Goal: Information Seeking & Learning: Compare options

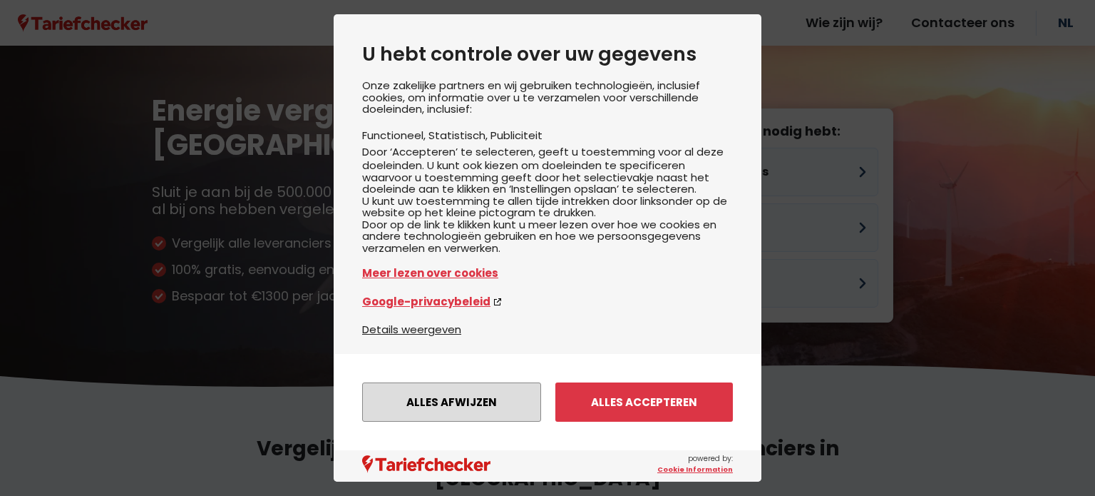
click at [500, 393] on button "Alles afwijzen" at bounding box center [451, 401] width 179 height 39
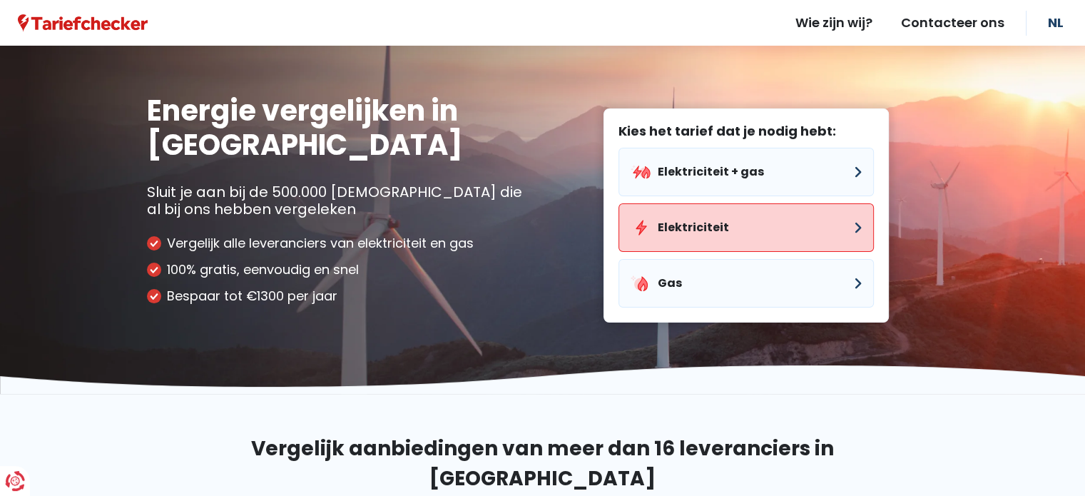
click at [683, 220] on button "Elektriciteit" at bounding box center [745, 227] width 255 height 48
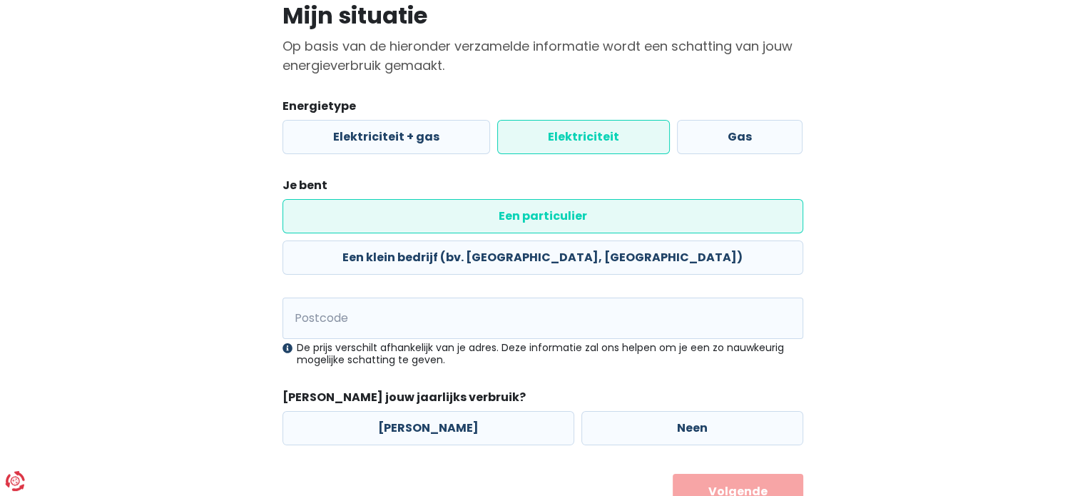
scroll to position [120, 0]
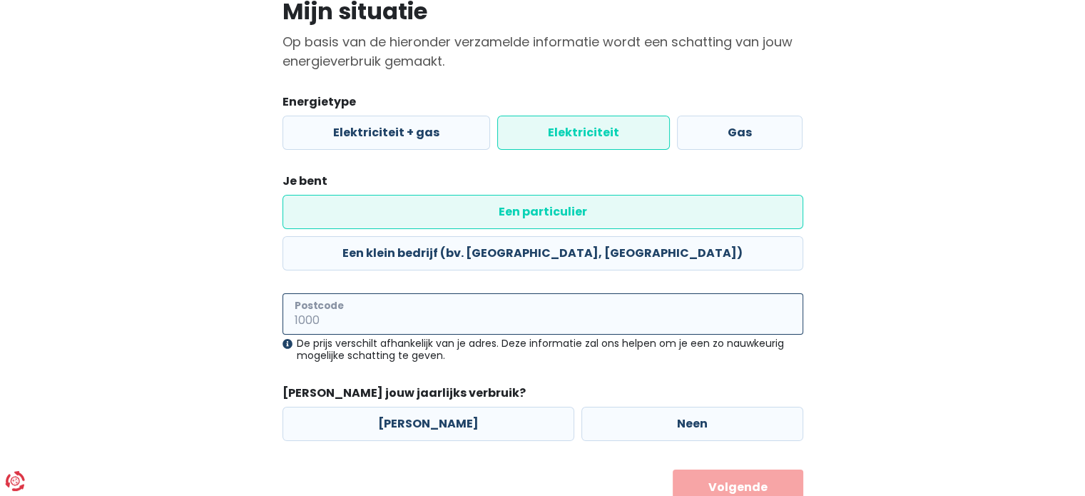
click at [441, 293] on input "Postcode" at bounding box center [542, 313] width 521 height 41
type input "9200"
click at [426, 407] on label "[PERSON_NAME]" at bounding box center [428, 424] width 292 height 34
click at [426, 407] on input "[PERSON_NAME]" at bounding box center [428, 424] width 292 height 34
radio input "true"
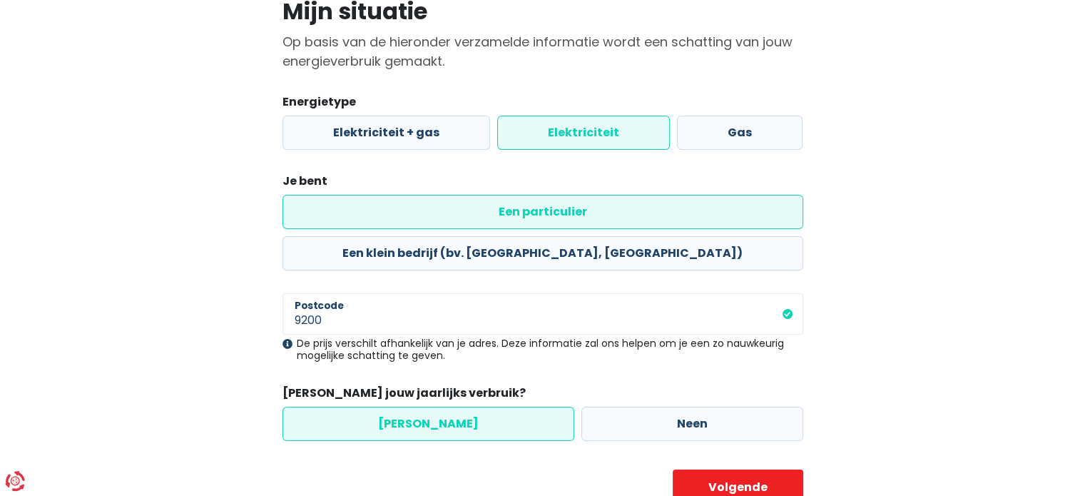
scroll to position [133, 0]
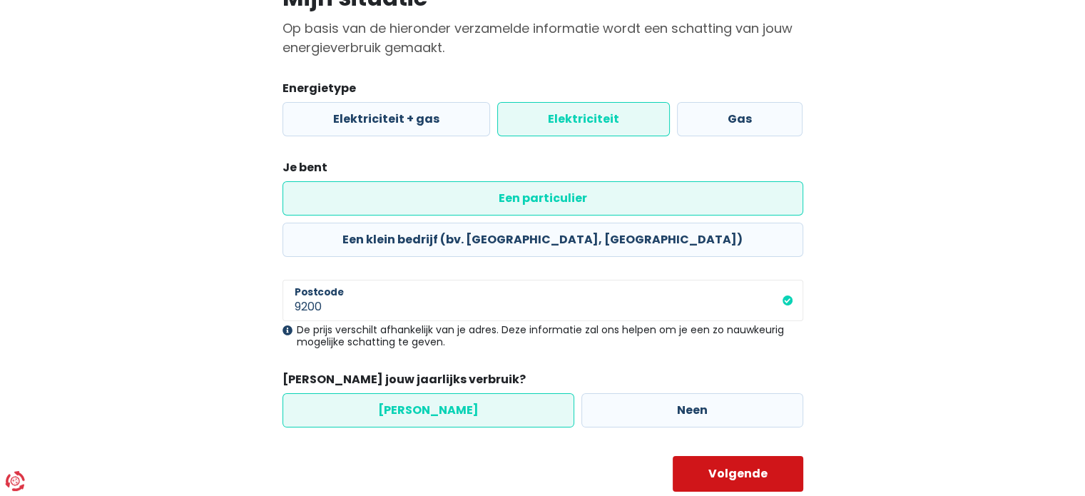
click at [715, 456] on button "Volgende" at bounding box center [738, 474] width 131 height 36
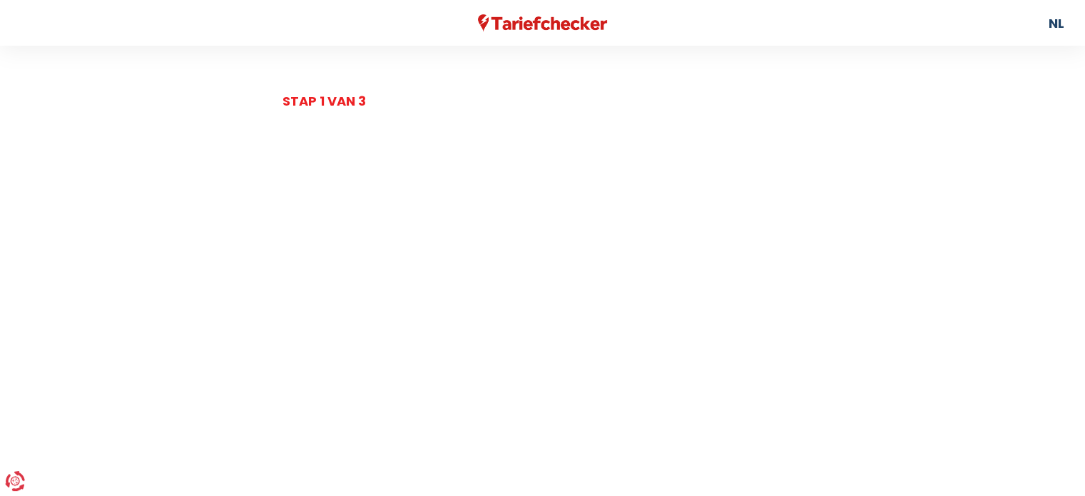
select select
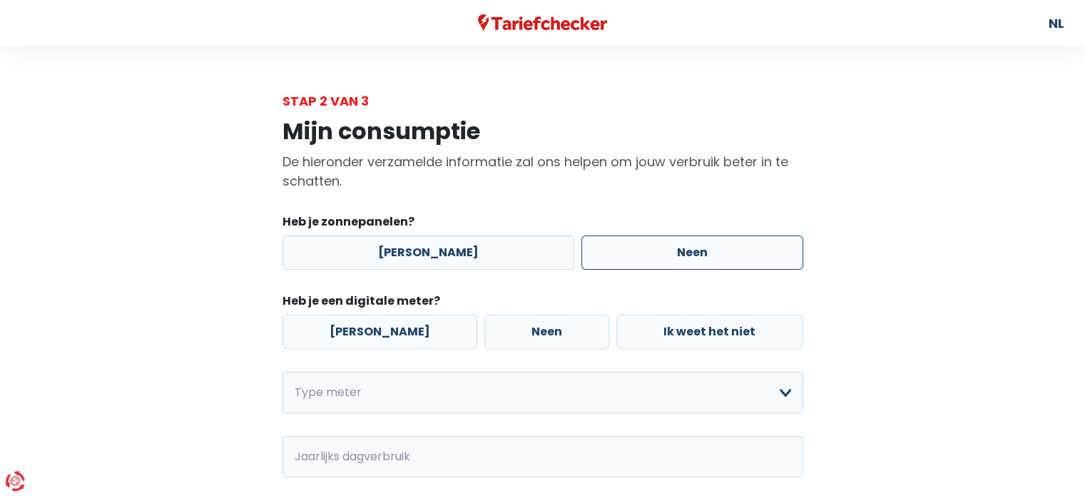
click at [627, 251] on label "Neen" at bounding box center [692, 252] width 222 height 34
click at [627, 251] on input "Neen" at bounding box center [692, 252] width 222 height 34
radio input "true"
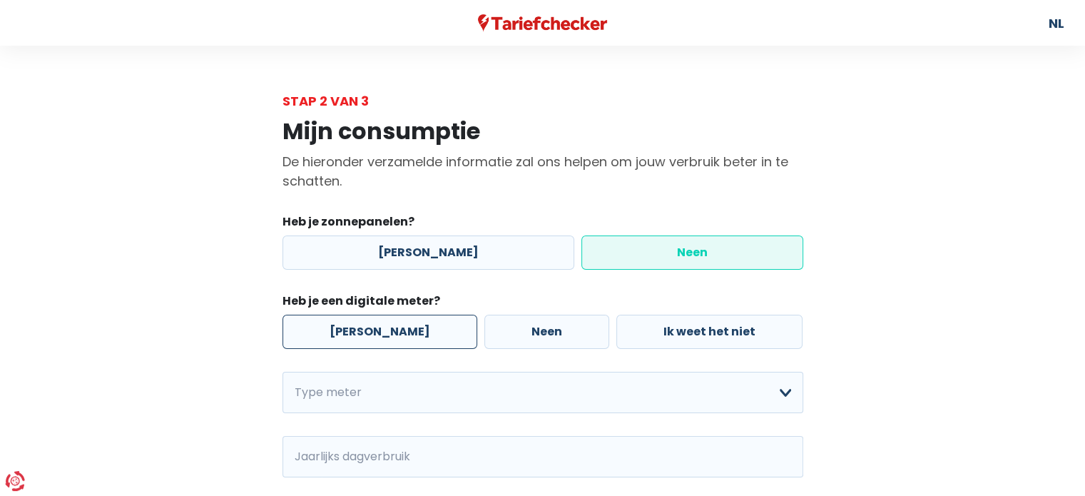
click at [406, 320] on label "[PERSON_NAME]" at bounding box center [379, 332] width 195 height 34
click at [406, 320] on input "[PERSON_NAME]" at bounding box center [379, 332] width 195 height 34
radio input "true"
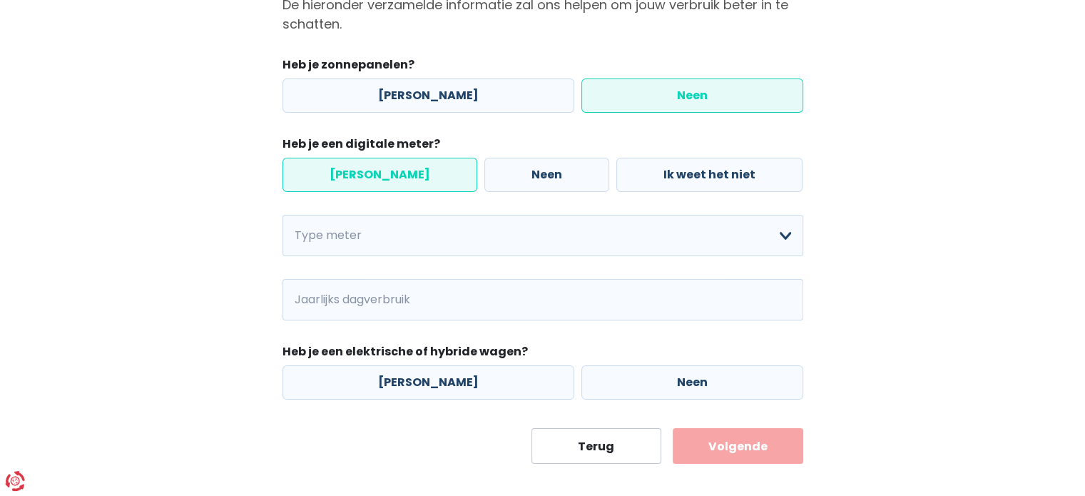
scroll to position [158, 0]
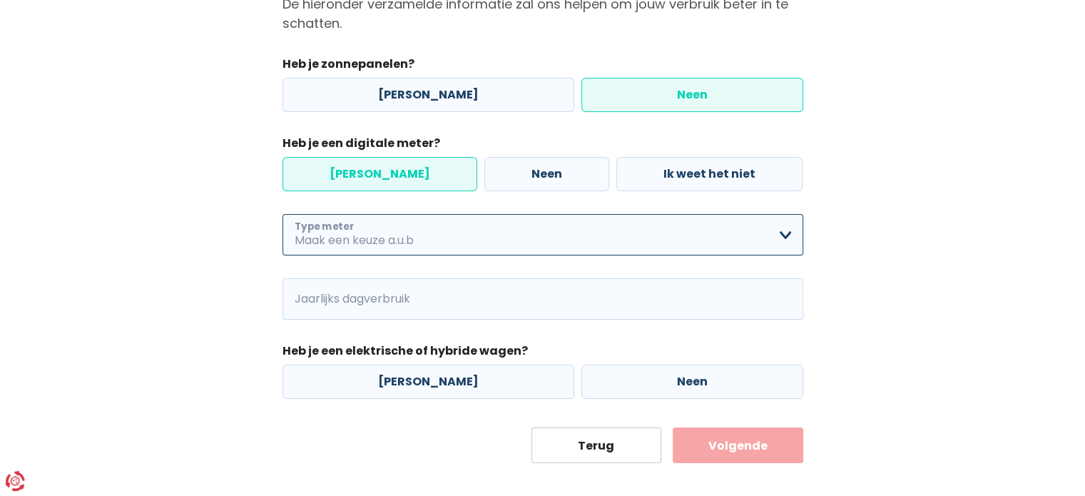
click at [401, 228] on select "Enkelvoudig Tweevoudig Enkelvoudig + uitsluitend nachttarief Tweevoudig + uitsl…" at bounding box center [542, 234] width 521 height 41
select select "day_night_bi_hourly"
click at [282, 214] on select "Enkelvoudig Tweevoudig Enkelvoudig + uitsluitend nachttarief Tweevoudig + uitsl…" at bounding box center [542, 234] width 521 height 41
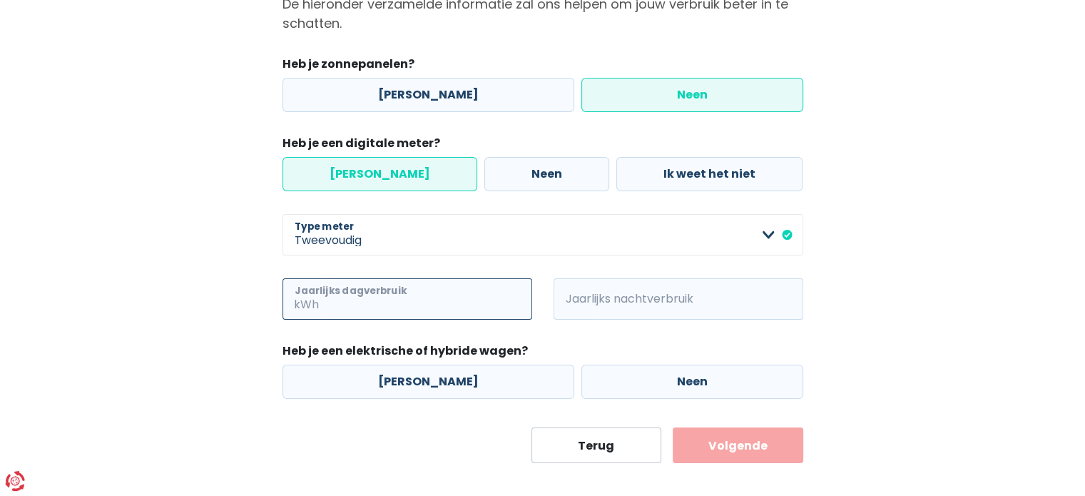
click at [407, 310] on input "Jaarlijks dagverbruik" at bounding box center [427, 298] width 210 height 41
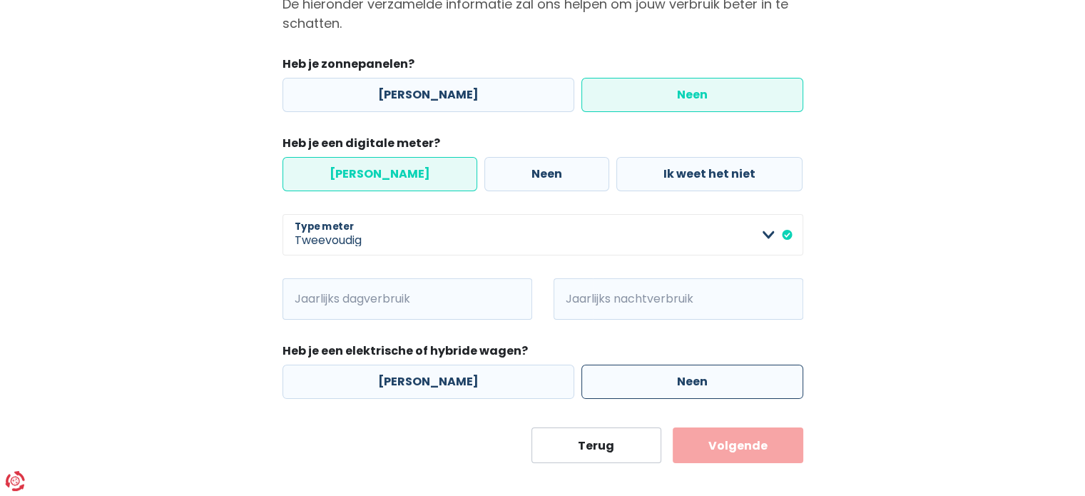
click at [581, 378] on label "Neen" at bounding box center [692, 381] width 222 height 34
click at [581, 378] on input "Neen" at bounding box center [692, 381] width 222 height 34
radio input "true"
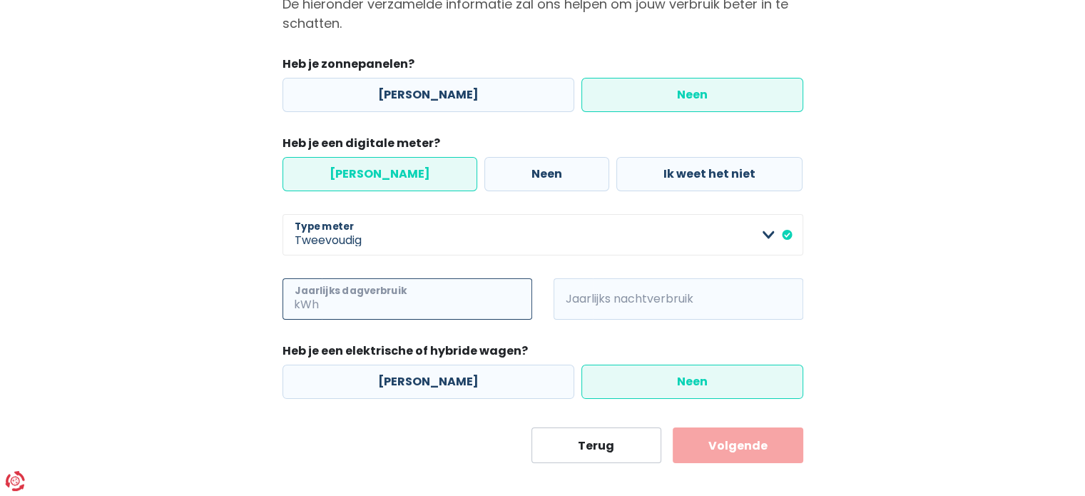
click at [454, 305] on input "Jaarlijks dagverbruik" at bounding box center [427, 298] width 210 height 41
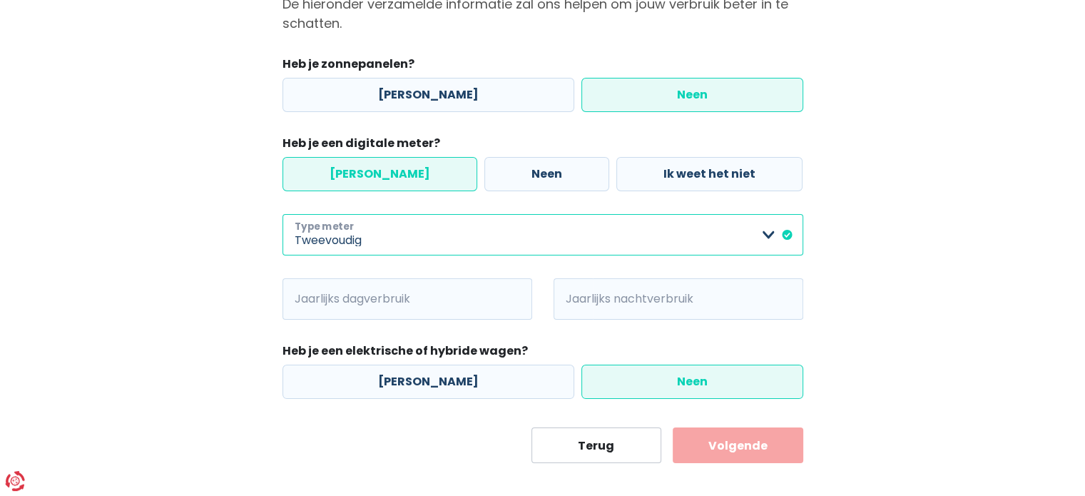
click at [324, 234] on select "Enkelvoudig Tweevoudig Enkelvoudig + uitsluitend nachttarief Tweevoudig + uitsl…" at bounding box center [542, 234] width 521 height 41
select select "day_single_rate"
click at [282, 214] on select "Enkelvoudig Tweevoudig Enkelvoudig + uitsluitend nachttarief Tweevoudig + uitsl…" at bounding box center [542, 234] width 521 height 41
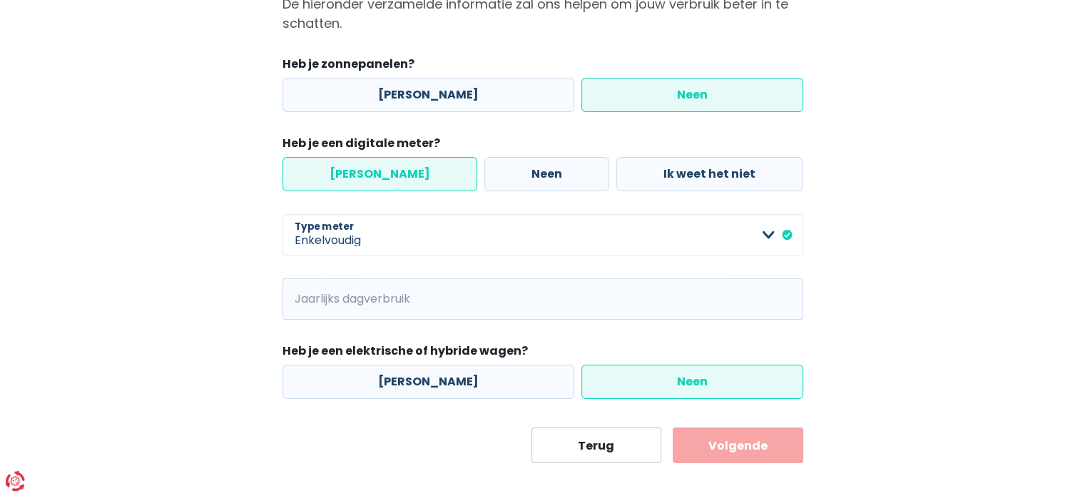
click at [263, 270] on div "Mijn consumptie De hieronder verzamelde informatie zal ons helpen om jouw verbr…" at bounding box center [542, 208] width 813 height 510
click at [312, 306] on span "kWh" at bounding box center [301, 298] width 39 height 41
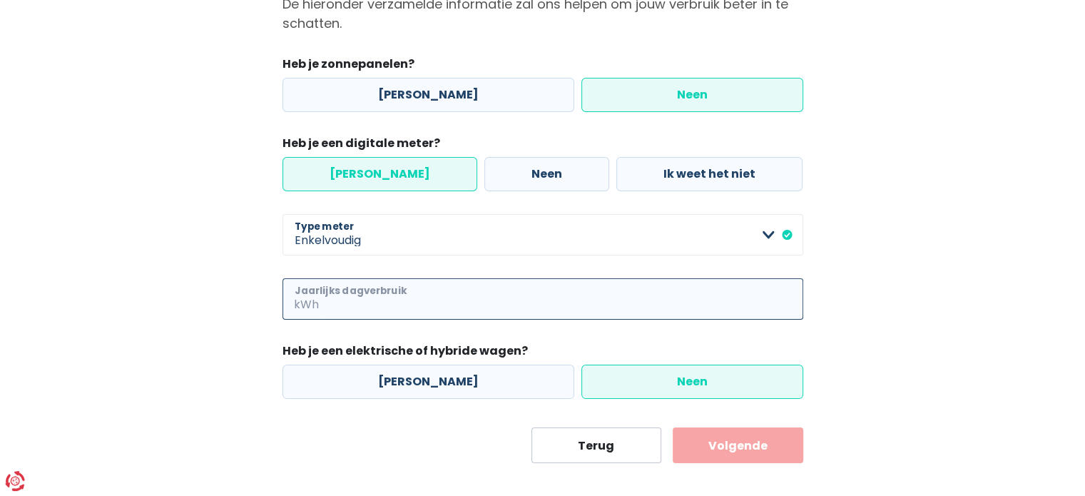
click at [361, 292] on input "Jaarlijks dagverbruik" at bounding box center [562, 298] width 481 height 41
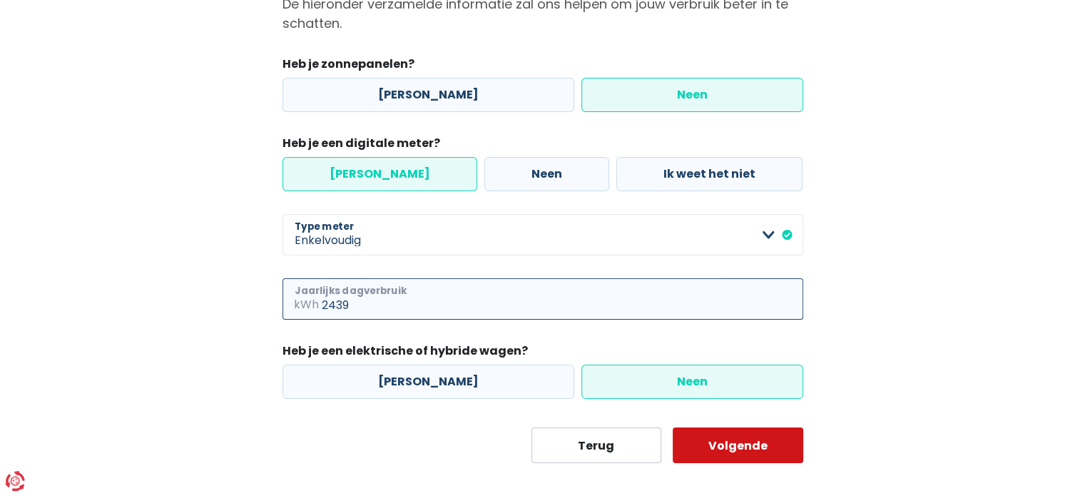
type input "2439"
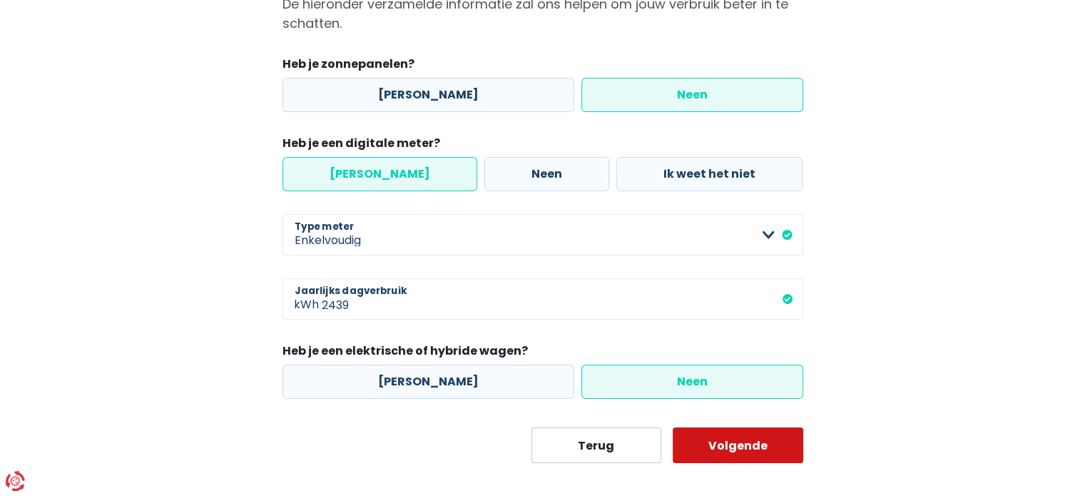
click at [699, 446] on button "Volgende" at bounding box center [738, 445] width 131 height 36
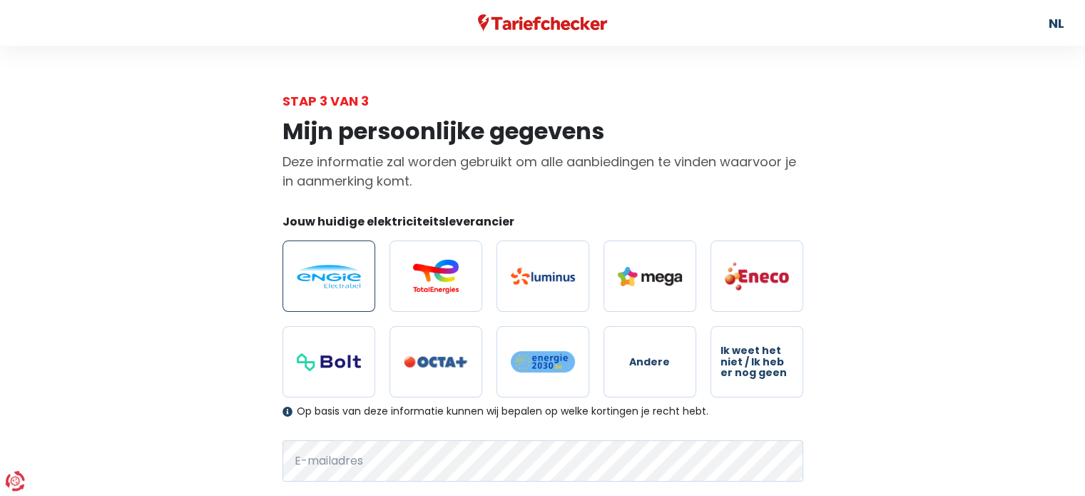
click at [347, 285] on img at bounding box center [329, 277] width 64 height 24
click at [347, 285] on input "radio" at bounding box center [328, 275] width 93 height 71
radio input "true"
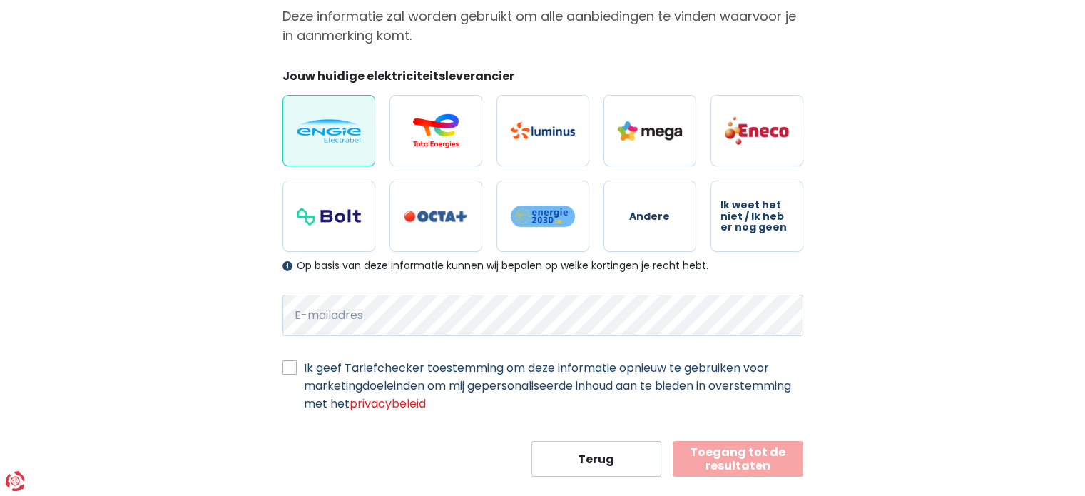
scroll to position [170, 0]
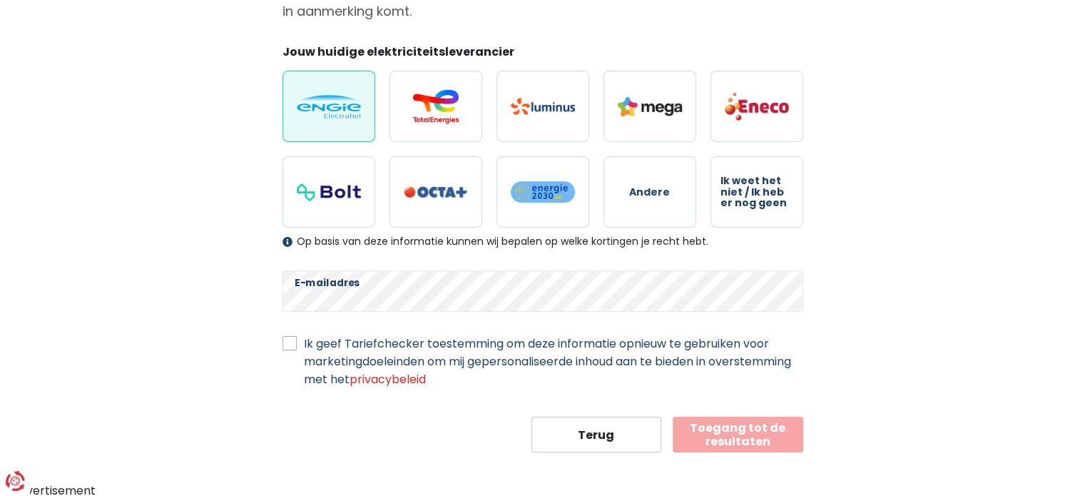
click at [370, 349] on label "Ik geef Tariefchecker toestemming om deze informatie opnieuw te gebruiken voor …" at bounding box center [553, 360] width 499 height 53
click at [297, 349] on input "Ik geef Tariefchecker toestemming om deze informatie opnieuw te gebruiken voor …" at bounding box center [289, 341] width 14 height 14
checkbox input "true"
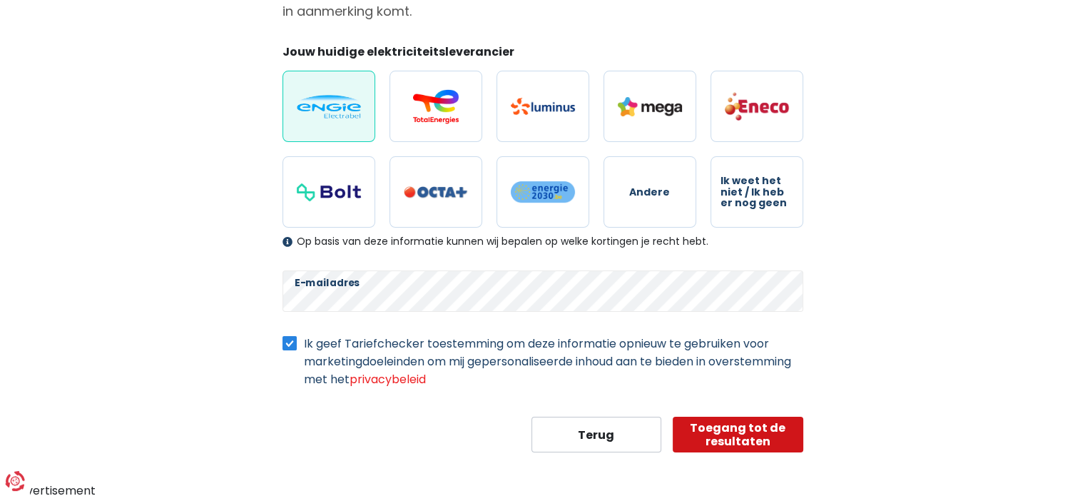
click at [725, 431] on button "Toegang tot de resultaten" at bounding box center [738, 435] width 131 height 36
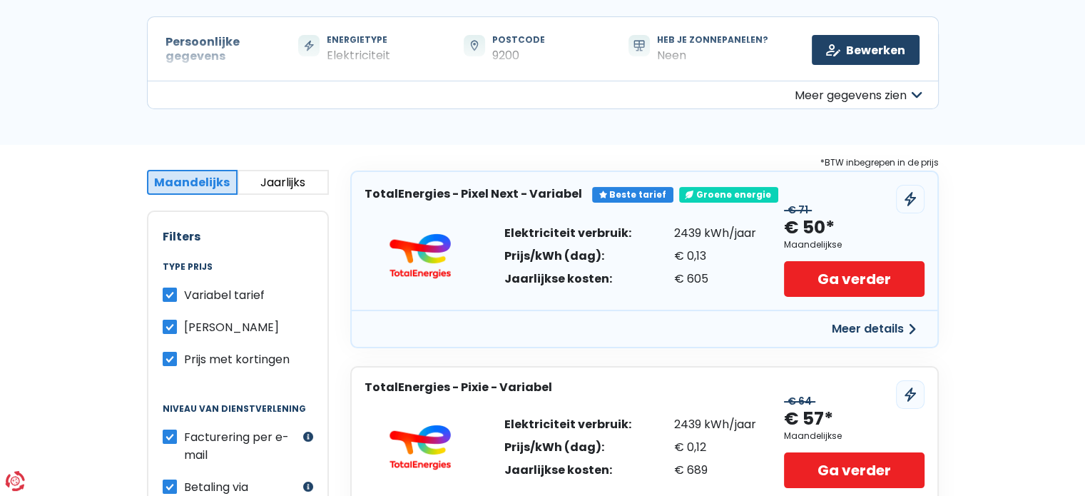
scroll to position [133, 0]
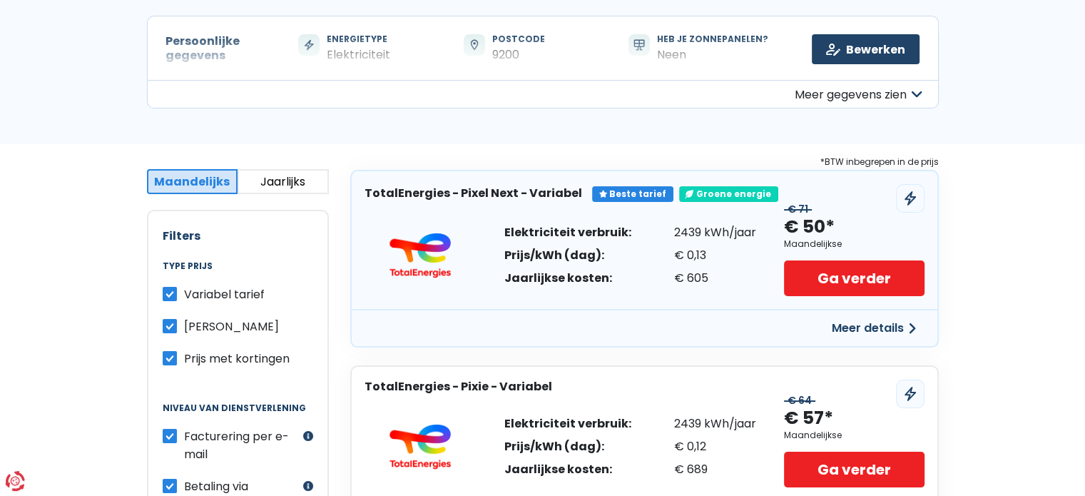
click at [254, 357] on span "Prijs met kortingen" at bounding box center [237, 358] width 106 height 16
click at [177, 357] on input "Prijs met kortingen" at bounding box center [170, 356] width 14 height 14
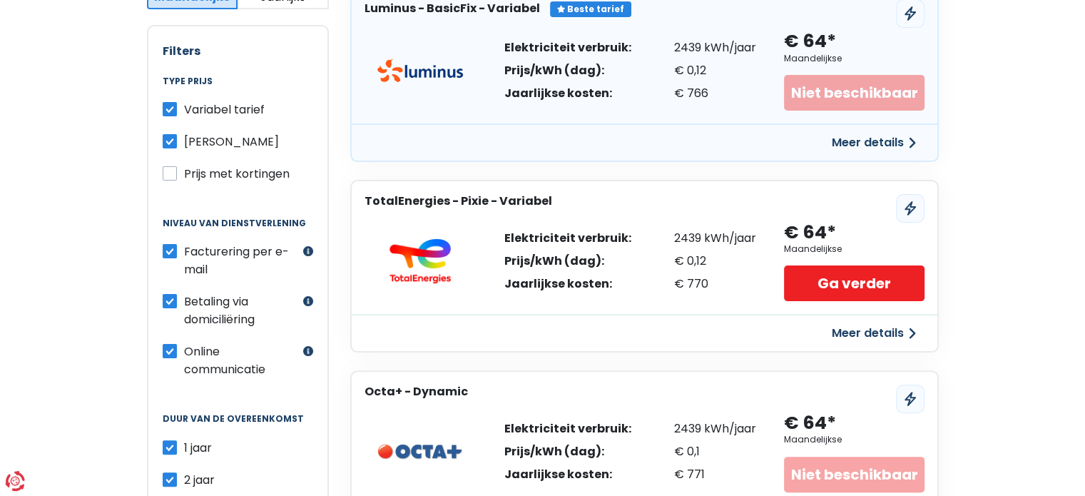
scroll to position [224, 0]
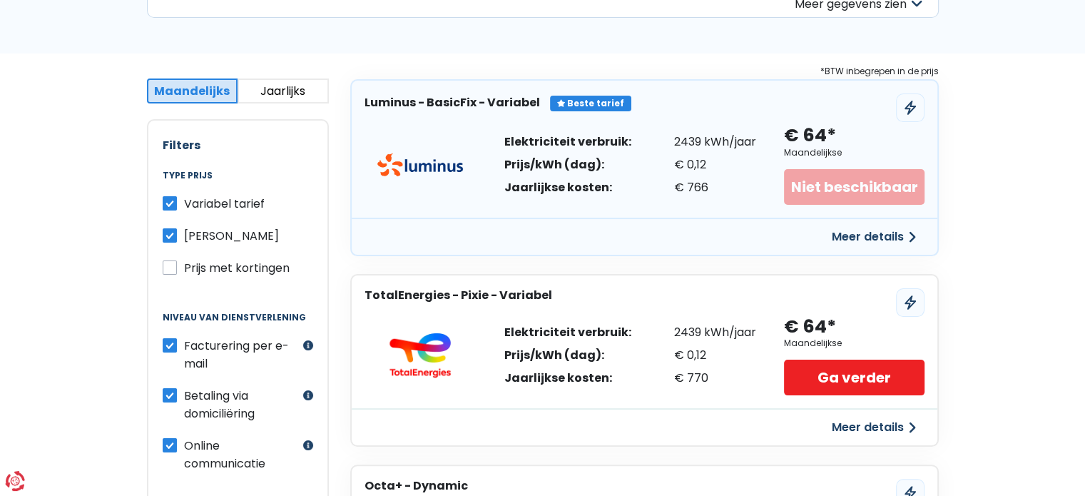
click at [260, 269] on span "Prijs met kortingen" at bounding box center [237, 268] width 106 height 16
click at [177, 269] on input "Prijs met kortingen" at bounding box center [170, 266] width 14 height 14
checkbox input "true"
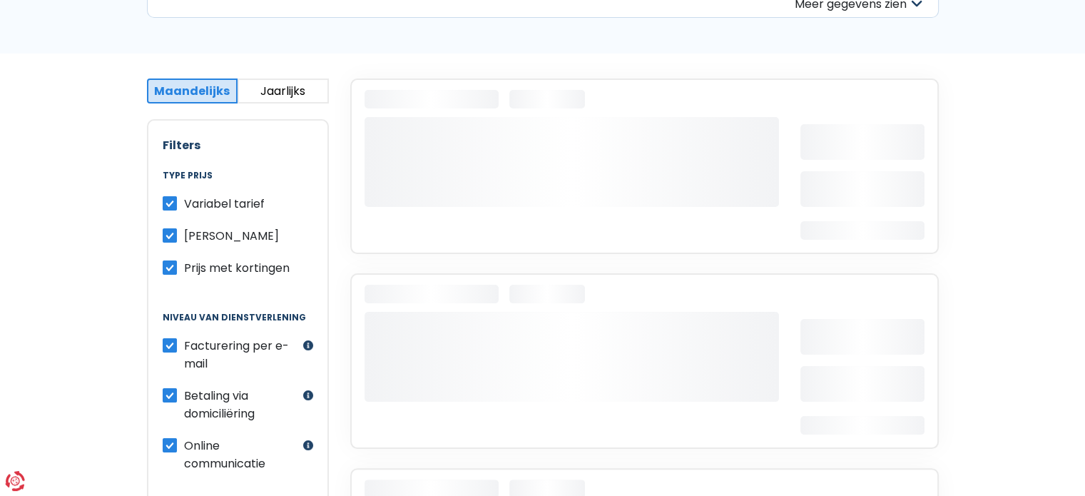
click at [121, 255] on div "Persoonlijke gegevens Maandelijks Jaarlijks Maandelijks prijs Filters Type prij…" at bounding box center [542, 474] width 1085 height 842
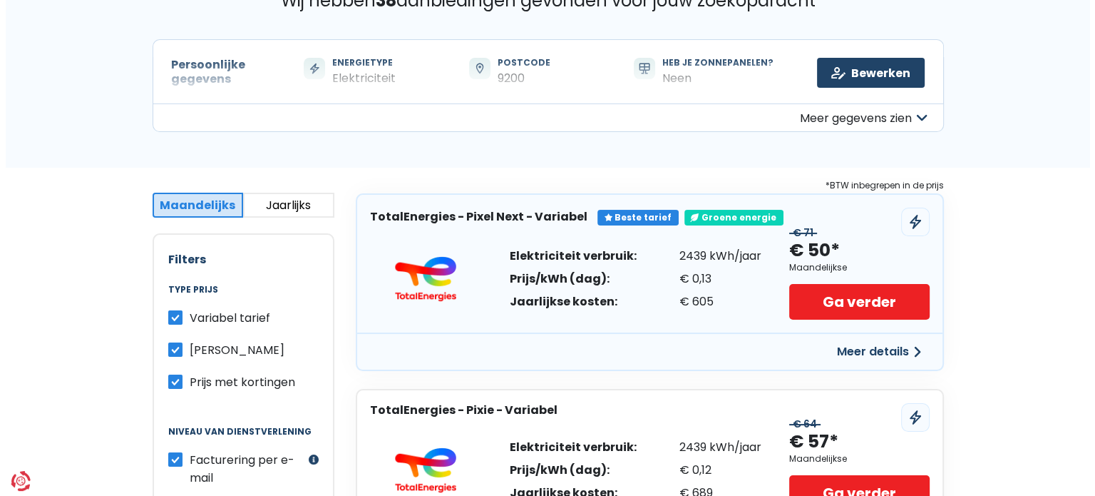
scroll to position [113, 0]
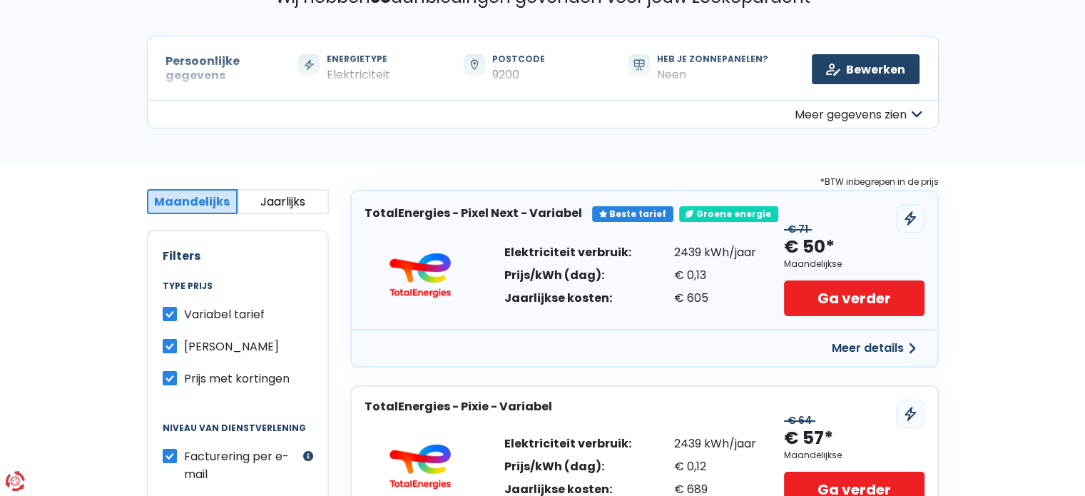
click at [851, 348] on button "Meer details" at bounding box center [873, 348] width 101 height 26
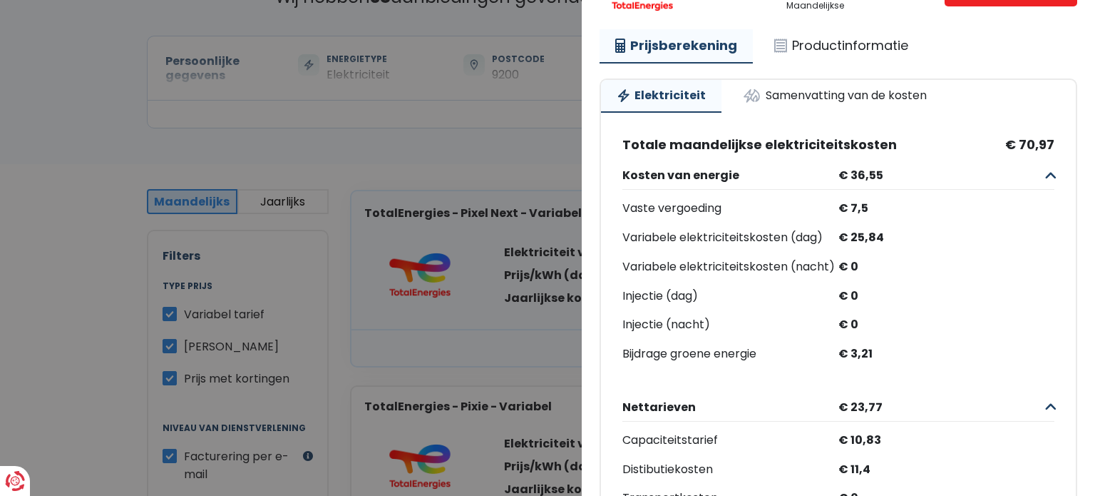
scroll to position [0, 0]
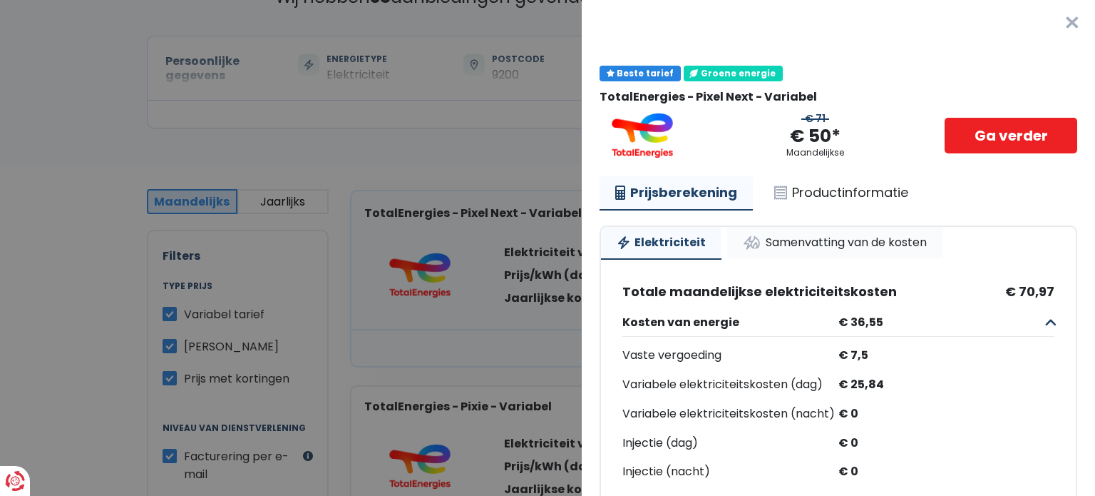
click at [866, 249] on link "Samenvatting van de kosten" at bounding box center [834, 242] width 215 height 31
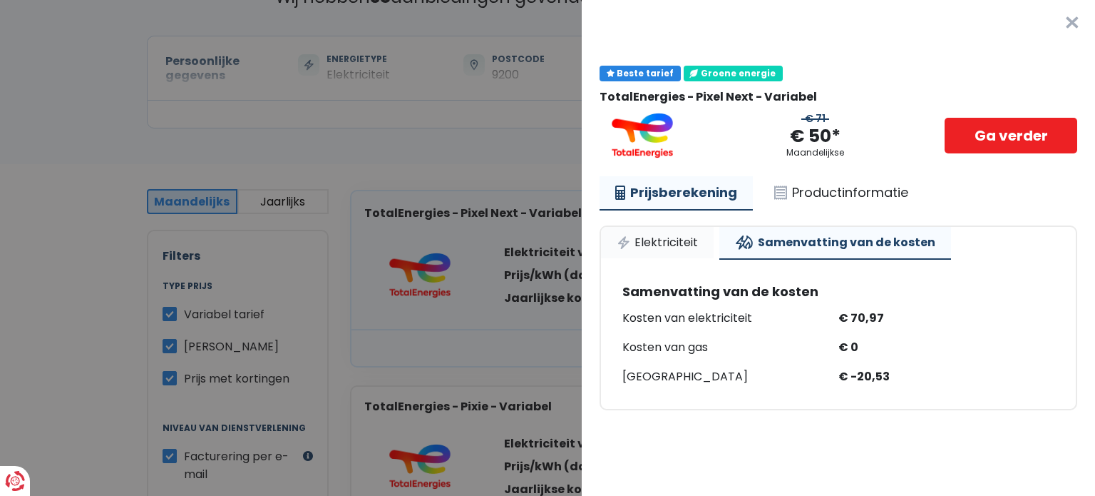
click at [702, 240] on link "Elektriciteit" at bounding box center [657, 242] width 113 height 31
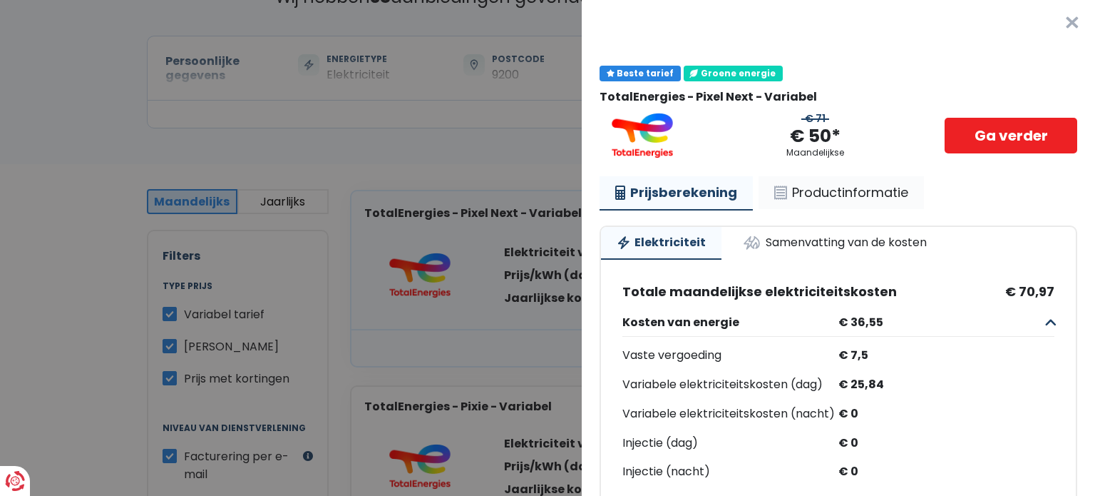
click at [808, 190] on link "Productinformatie" at bounding box center [841, 192] width 165 height 33
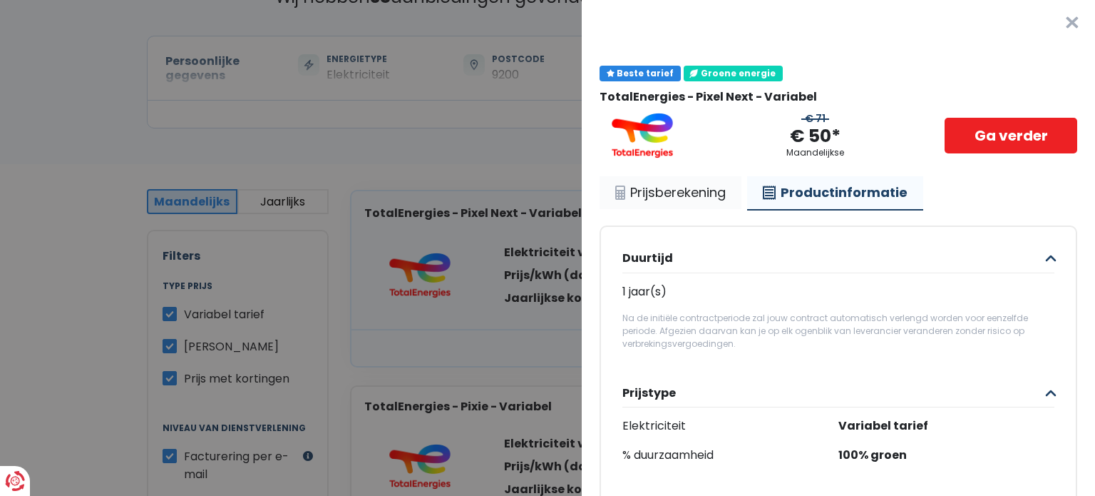
click at [703, 200] on link "Prijsberekening" at bounding box center [671, 192] width 142 height 33
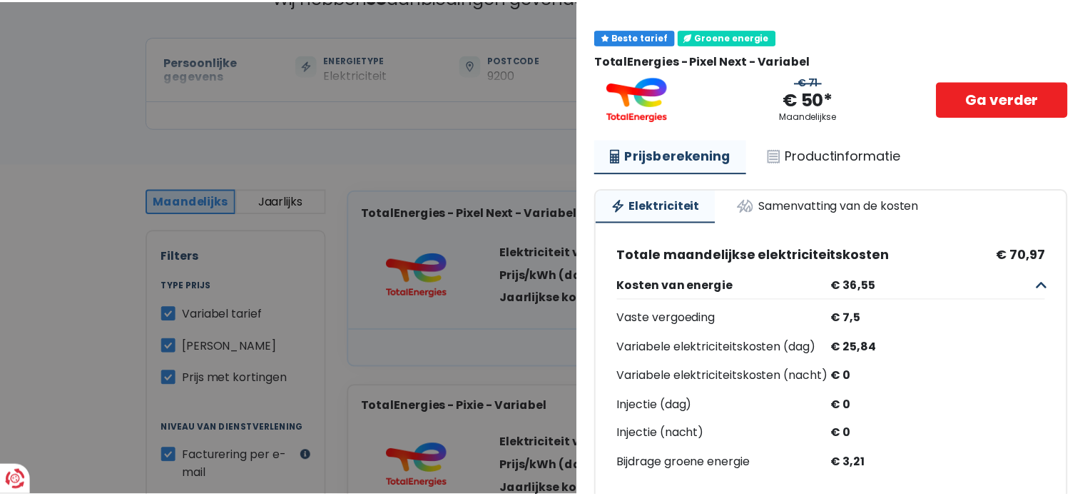
scroll to position [36, 0]
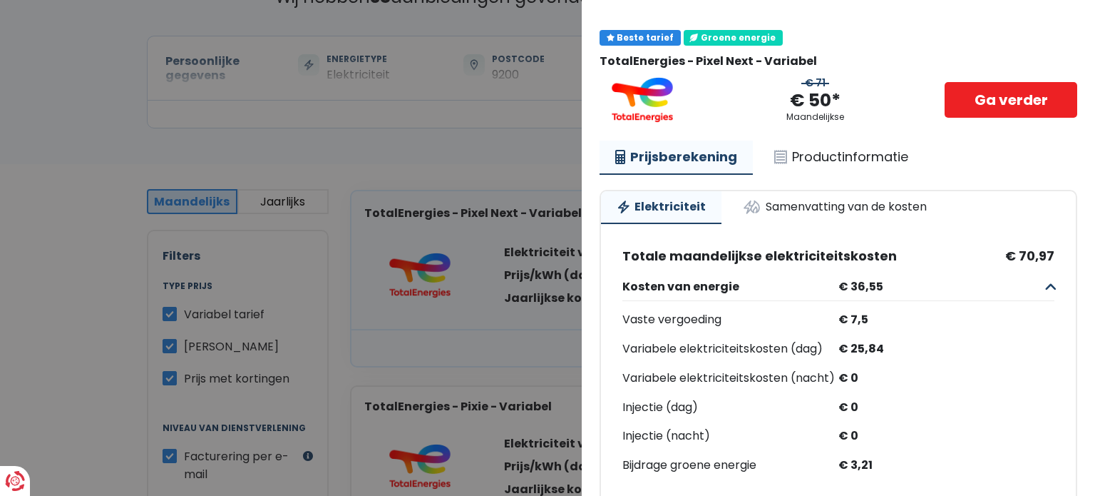
click at [495, 142] on Variabel "Plus de détails - TotalEnergies × Beste tarief Groene energie TotalEnergies - P…" at bounding box center [547, 248] width 1095 height 496
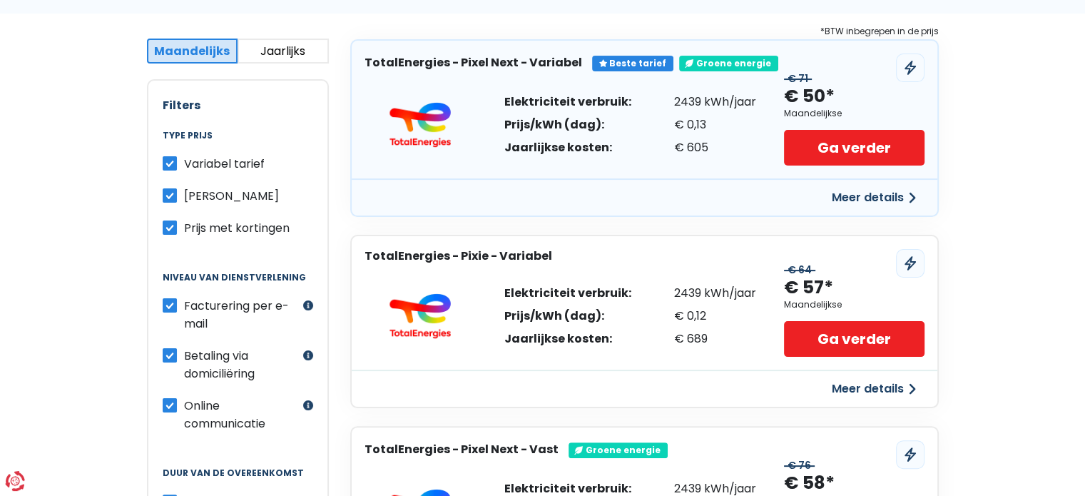
scroll to position [266, 0]
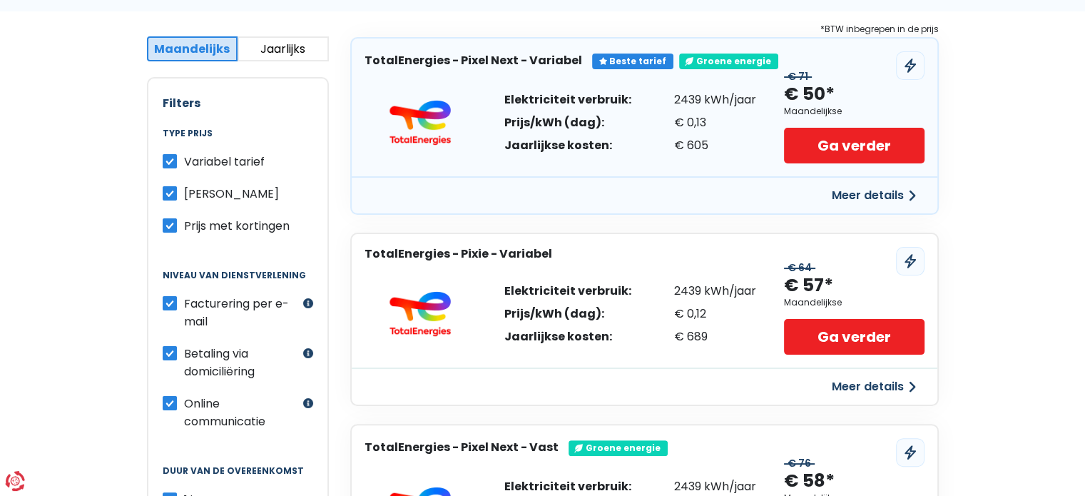
click at [852, 192] on button "Meer details" at bounding box center [873, 196] width 101 height 26
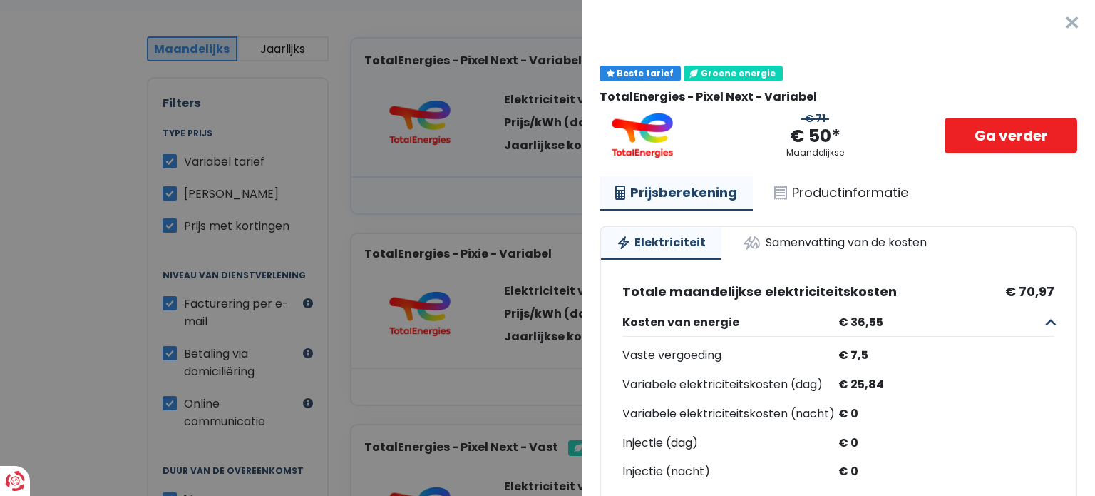
click at [1054, 26] on button "×" at bounding box center [1073, 23] width 46 height 46
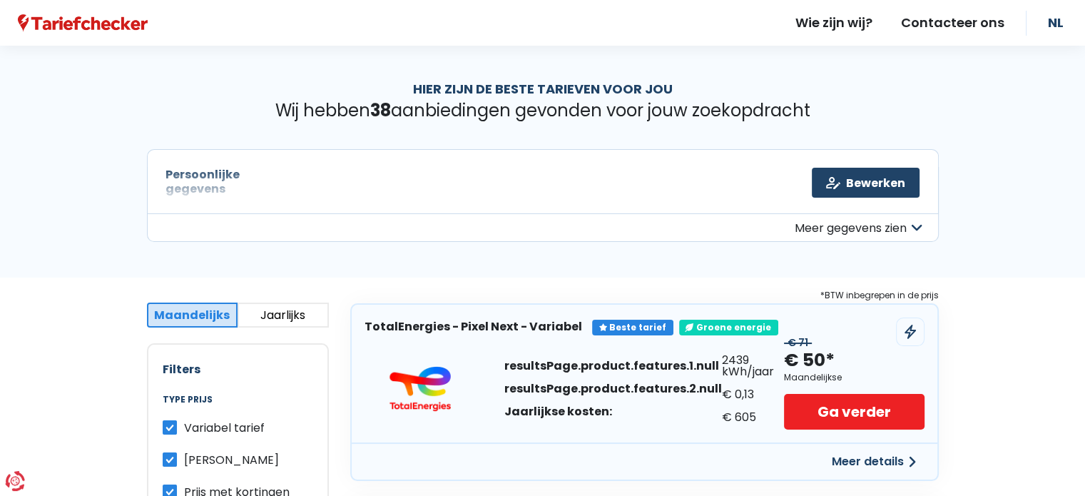
click at [822, 230] on button "Meer gegevens zien" at bounding box center [543, 227] width 792 height 29
click at [850, 183] on link "Bewerken" at bounding box center [866, 183] width 108 height 30
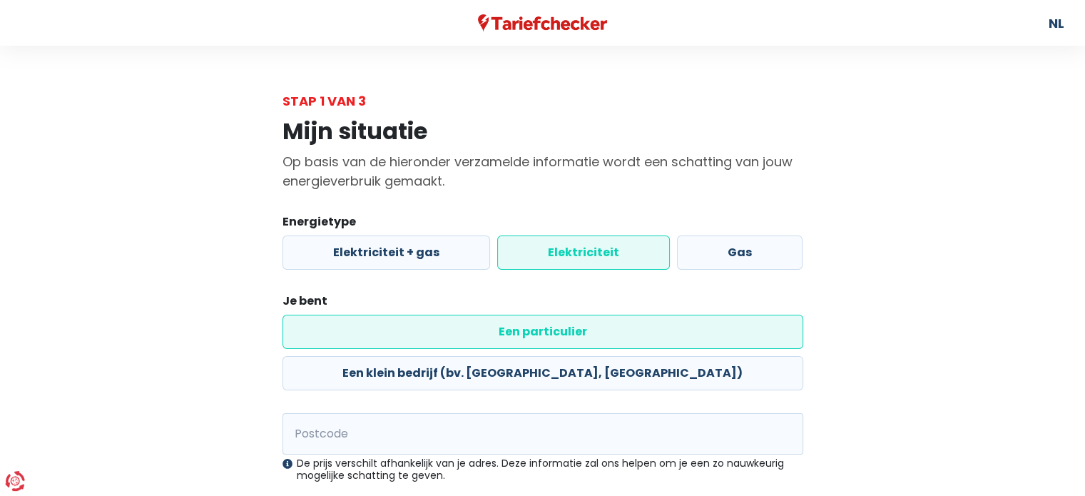
type input "9200"
radio input "true"
click at [722, 252] on label "Gas" at bounding box center [740, 252] width 126 height 34
click at [722, 252] on input "Gas" at bounding box center [740, 252] width 126 height 34
radio input "true"
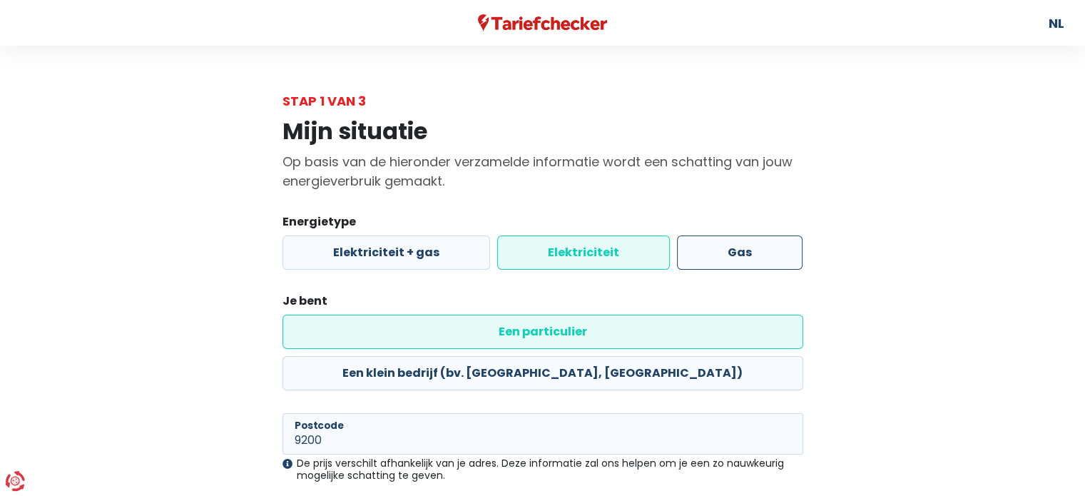
radio input "false"
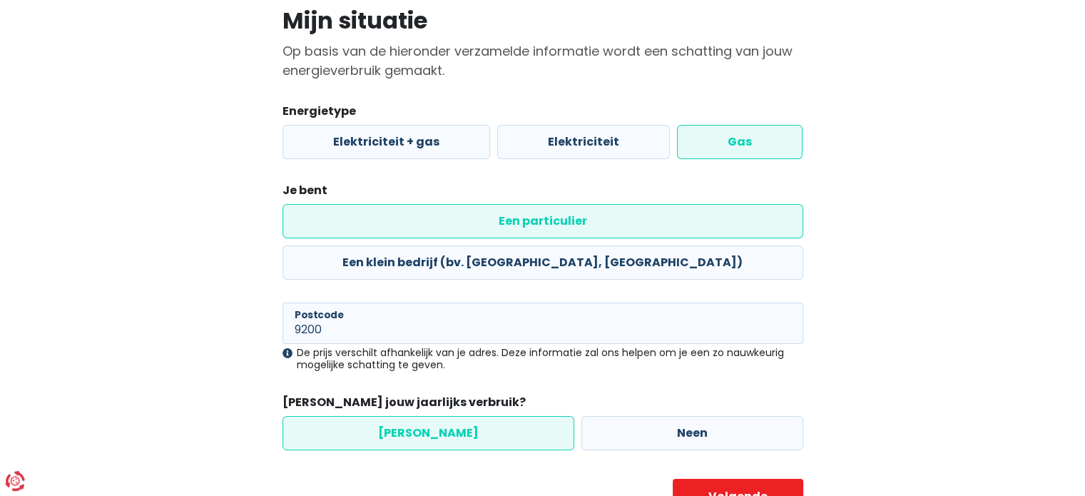
scroll to position [133, 0]
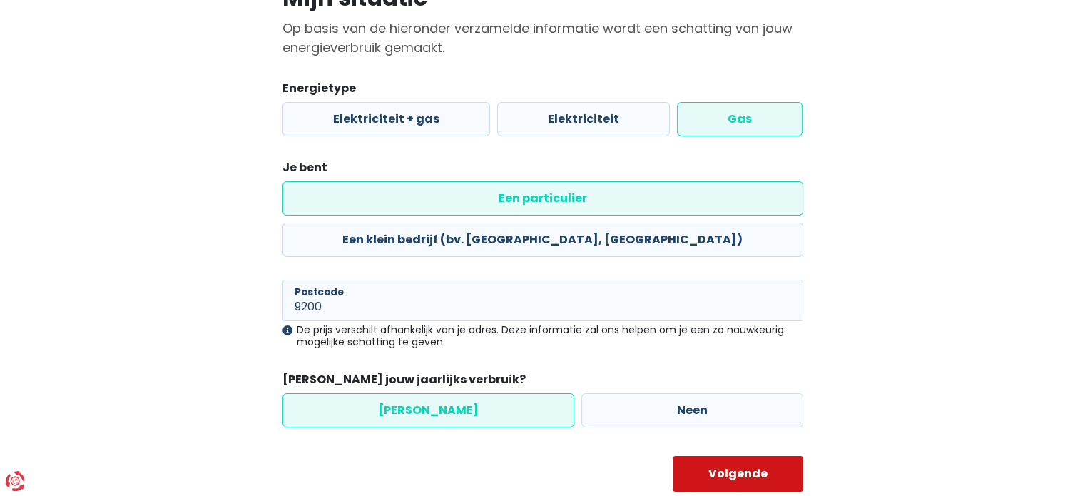
click at [719, 456] on button "Volgende" at bounding box center [738, 474] width 131 height 36
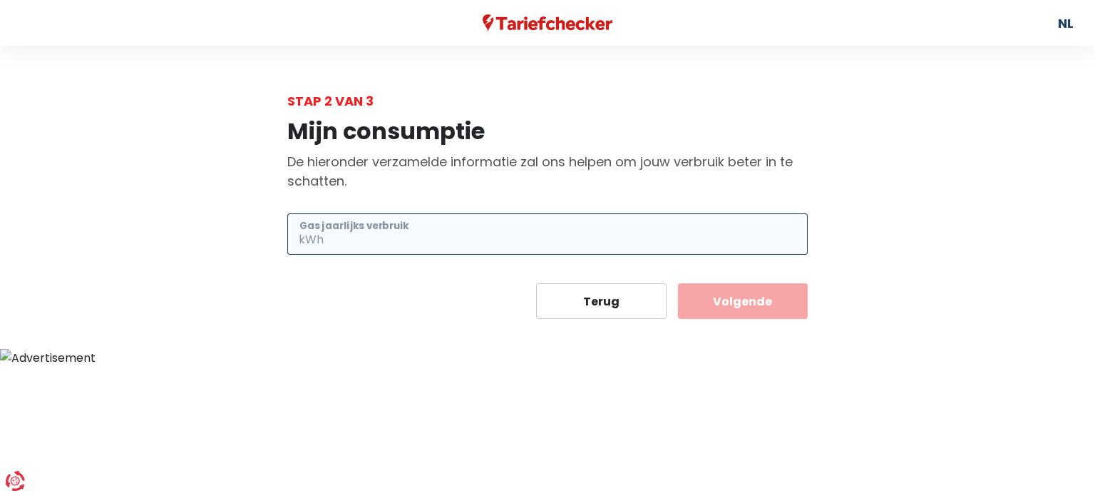
click at [495, 235] on input "Gas jaarlijks verbruik" at bounding box center [567, 233] width 481 height 41
type input "13506"
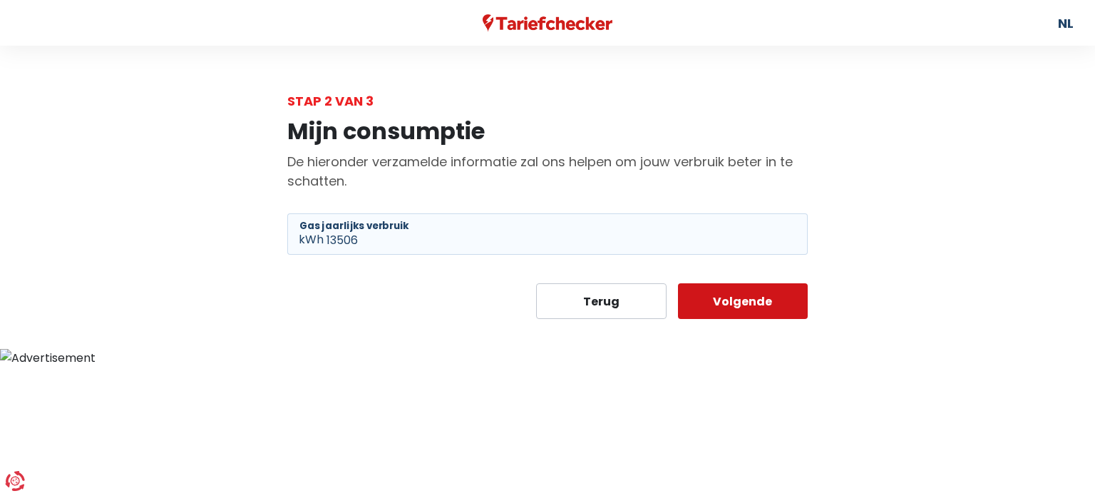
click at [720, 302] on button "Volgende" at bounding box center [743, 301] width 131 height 36
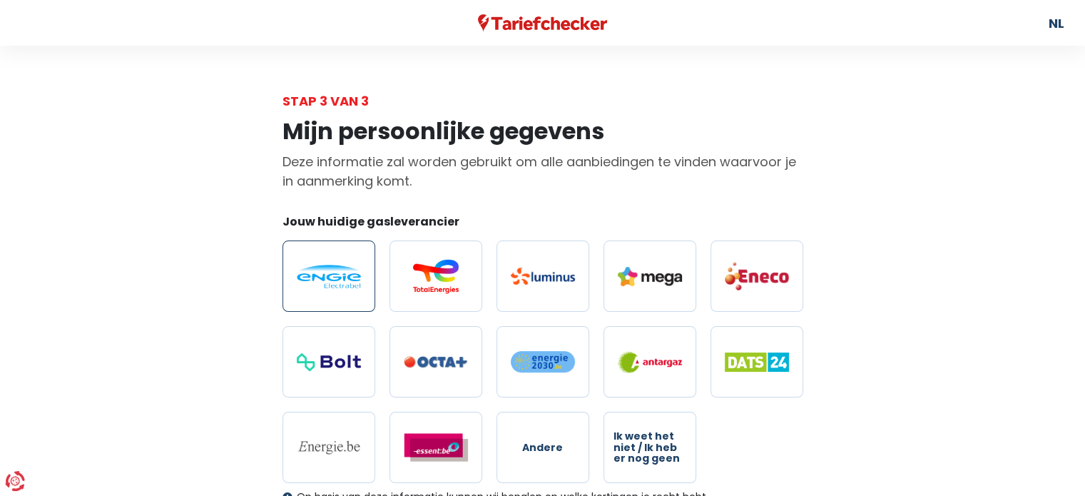
click at [350, 279] on img at bounding box center [329, 277] width 64 height 24
click at [350, 279] on input "radio" at bounding box center [328, 275] width 93 height 71
radio input "true"
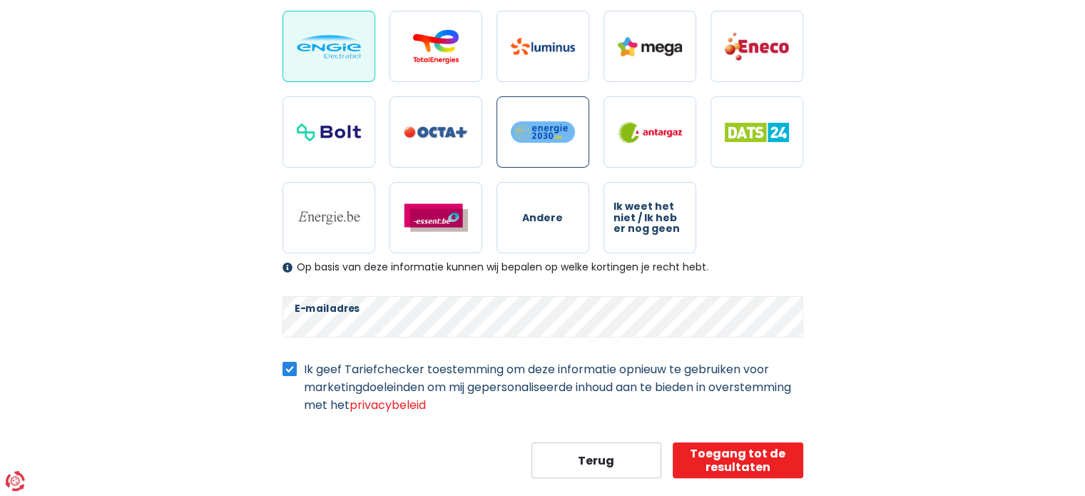
scroll to position [255, 0]
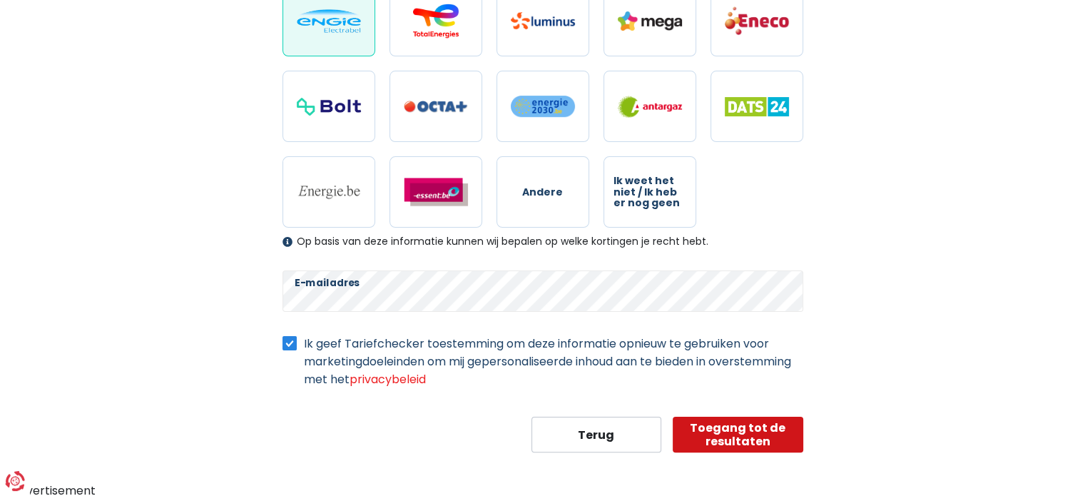
click at [742, 429] on button "Toegang tot de resultaten" at bounding box center [738, 435] width 131 height 36
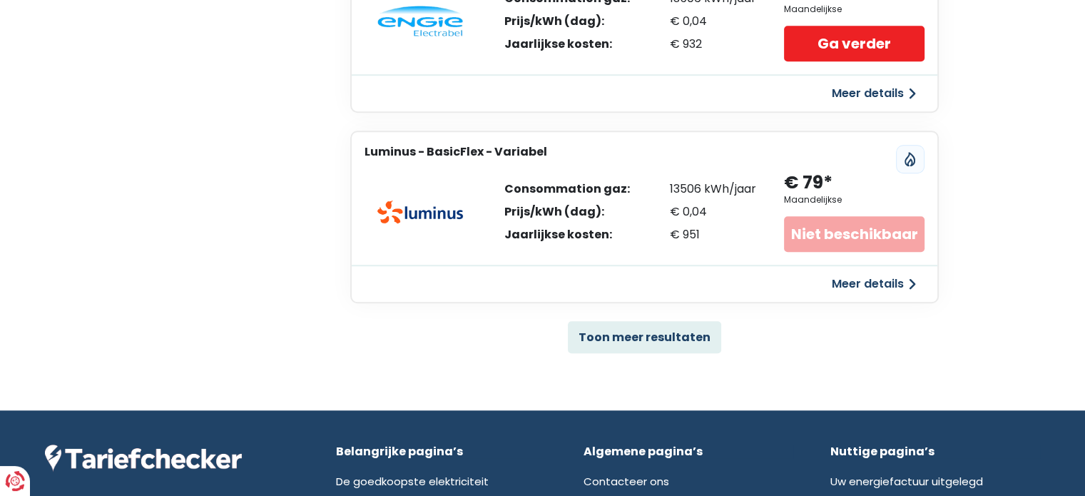
scroll to position [940, 0]
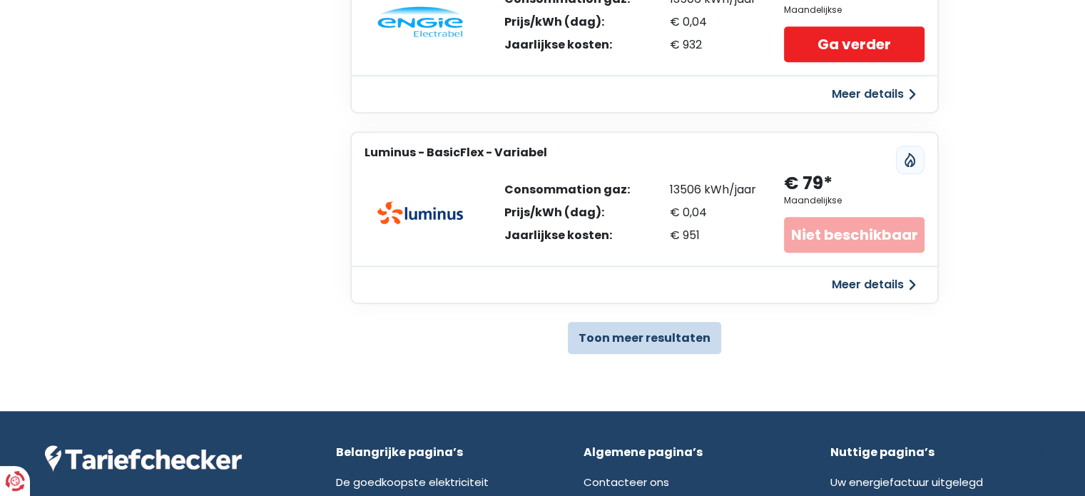
click at [605, 333] on button "Toon meer resultaten" at bounding box center [644, 338] width 153 height 32
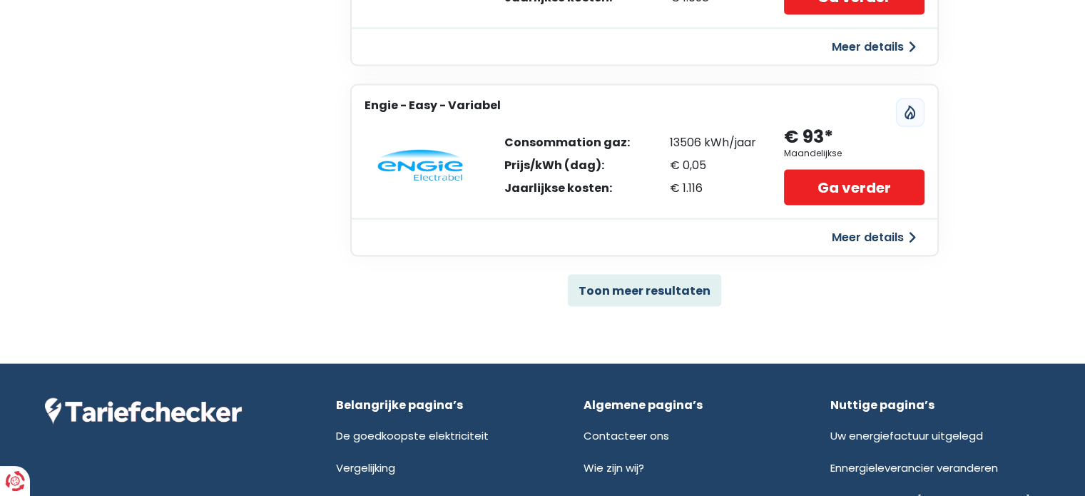
scroll to position [2891, 0]
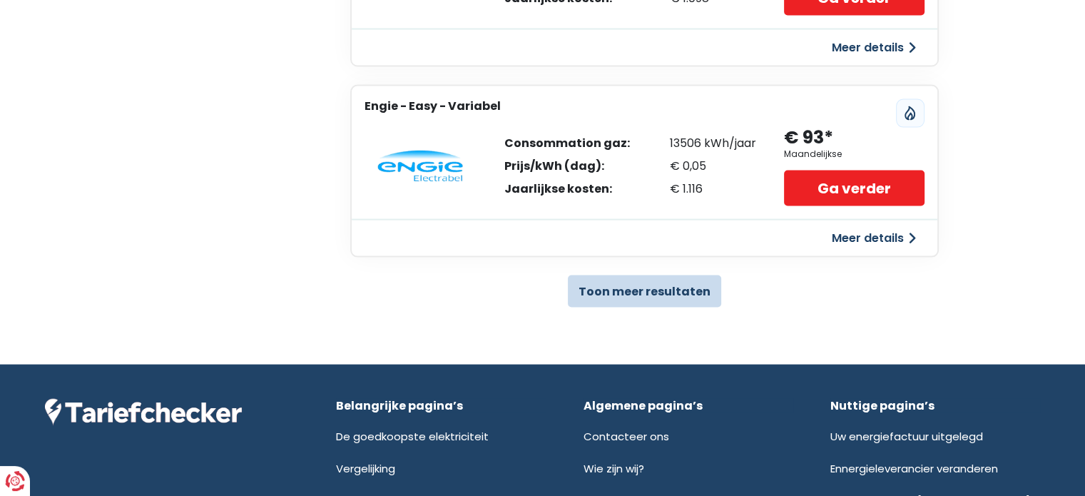
click at [610, 298] on button "Toon meer resultaten" at bounding box center [644, 291] width 153 height 32
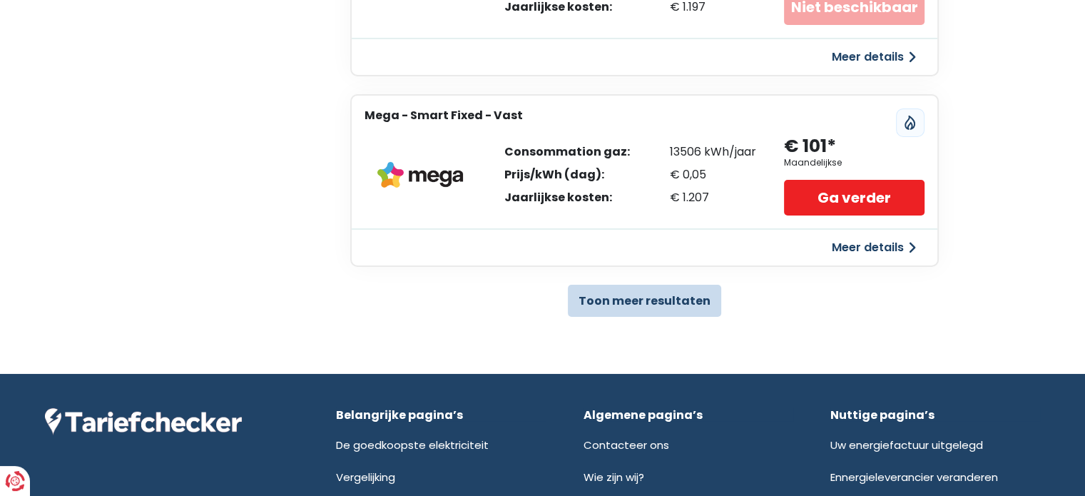
scroll to position [4788, 0]
click at [637, 297] on button "Toon meer resultaten" at bounding box center [644, 300] width 153 height 32
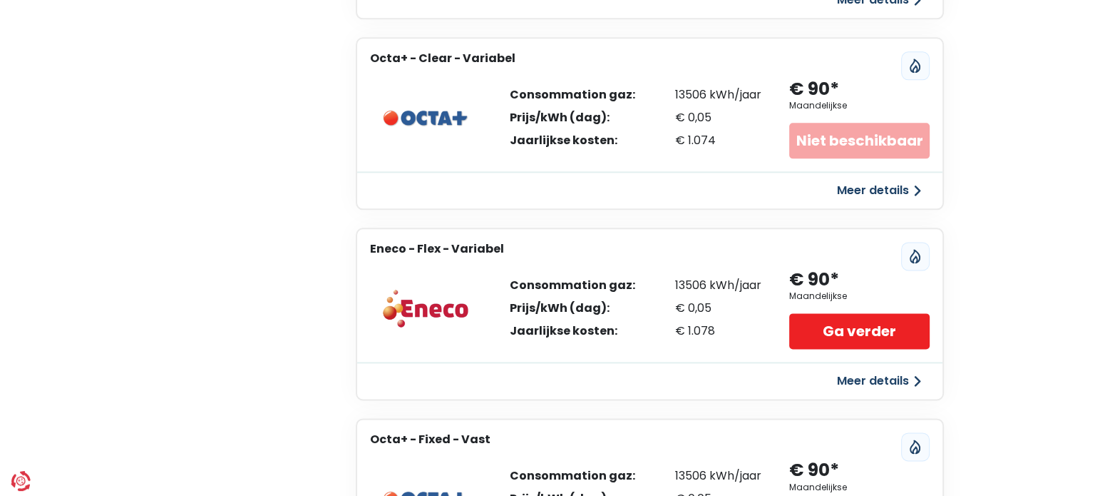
scroll to position [5416, 0]
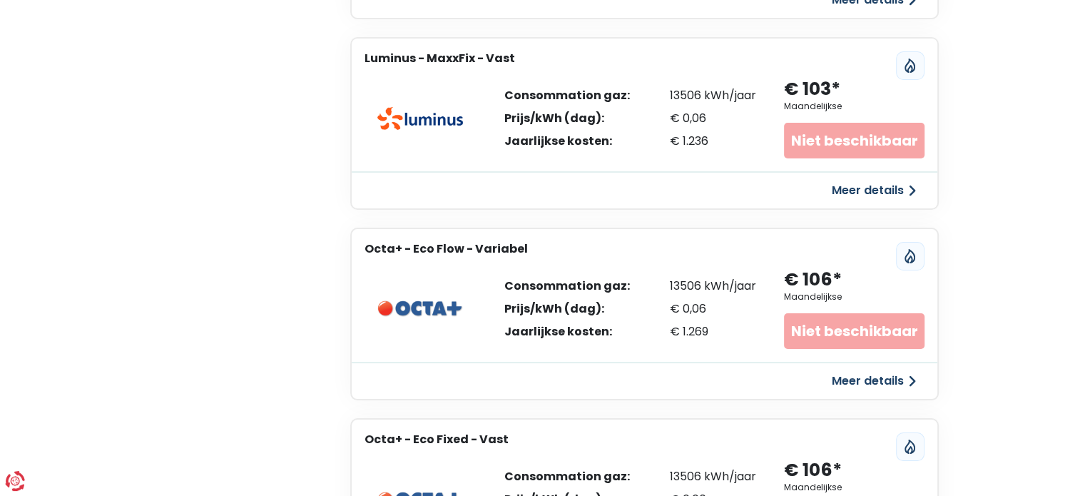
click at [864, 378] on button "Meer details" at bounding box center [873, 381] width 101 height 26
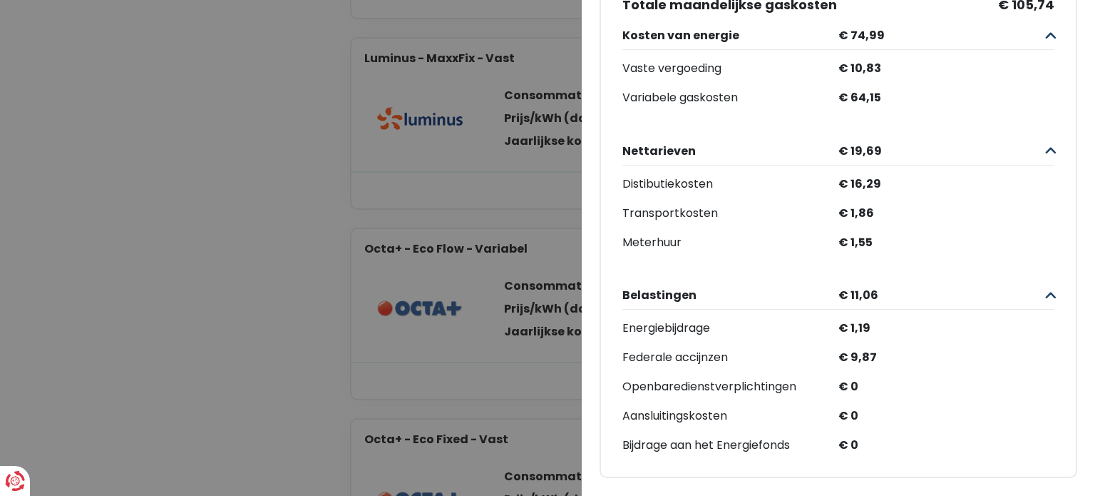
scroll to position [0, 0]
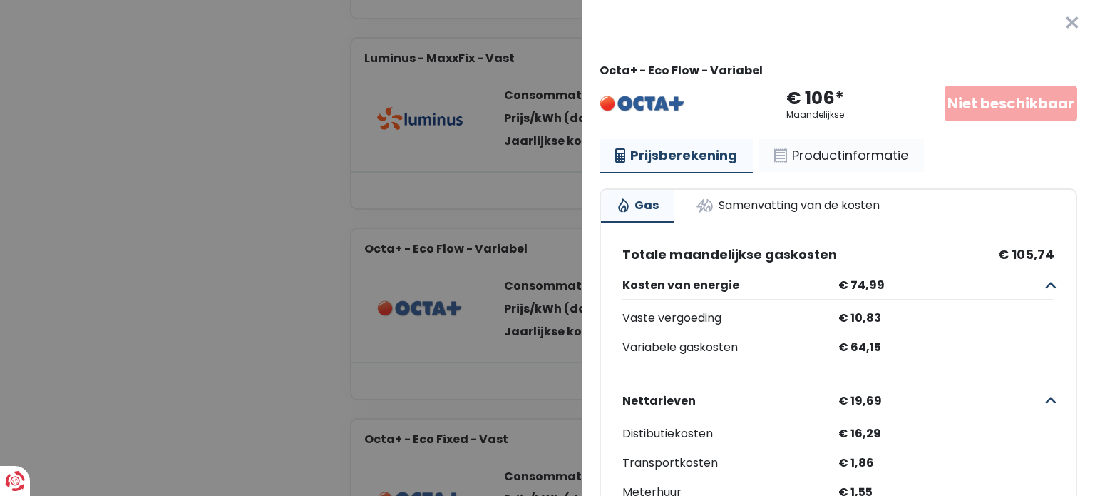
click at [809, 155] on link "Productinformatie" at bounding box center [841, 155] width 165 height 33
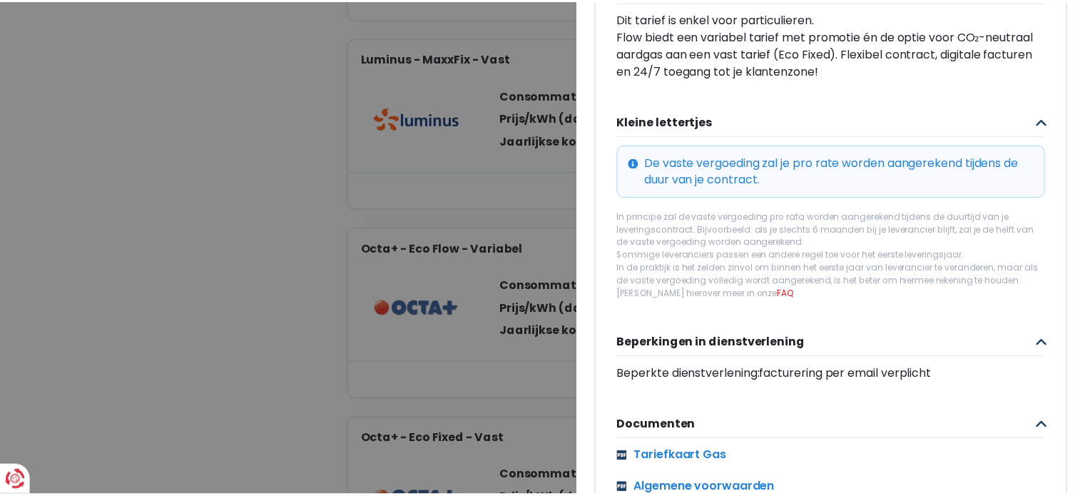
scroll to position [504, 0]
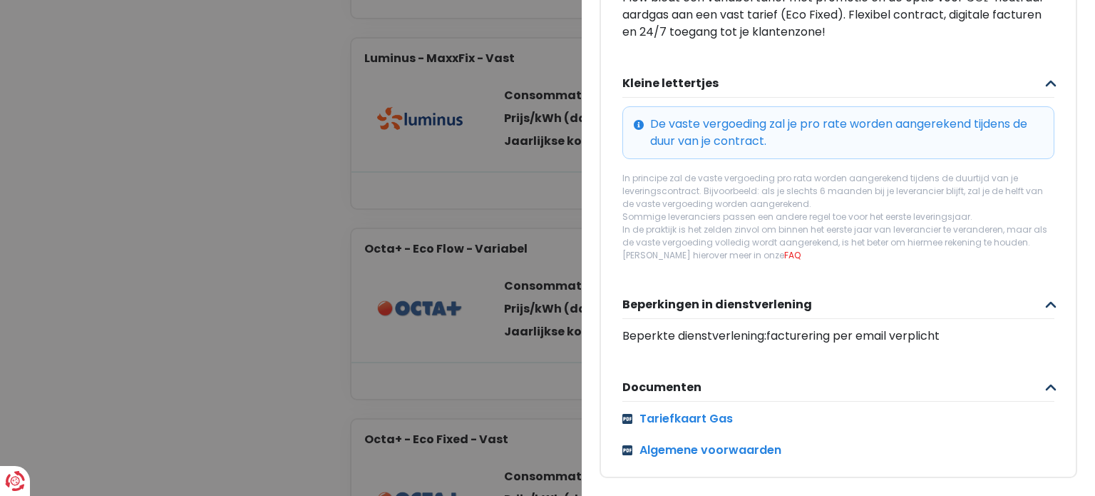
click at [410, 223] on Variabel "Plus de détails - Octa × Octa+ - Eco Flow - Variabel € 106* Maandelijkse Niet b…" at bounding box center [547, 248] width 1095 height 496
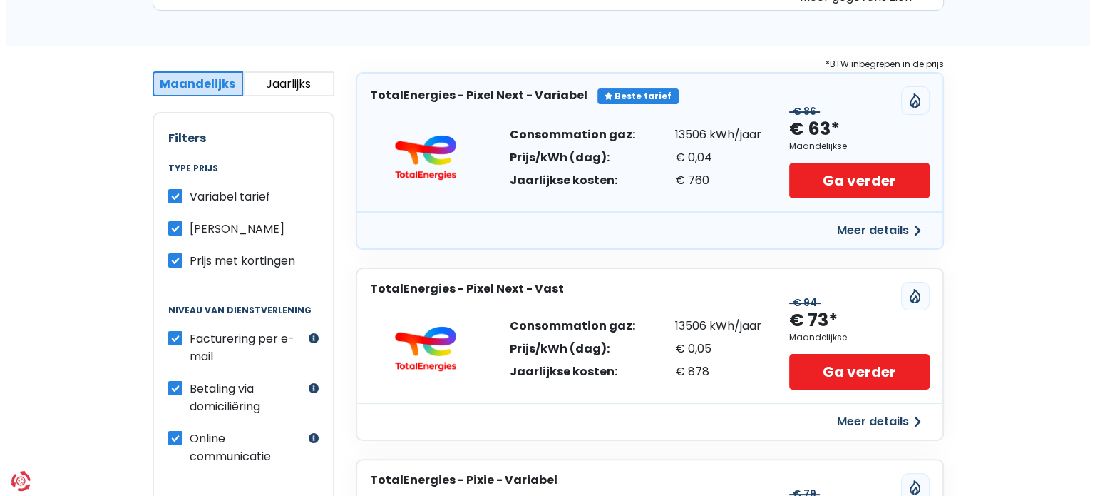
scroll to position [231, 0]
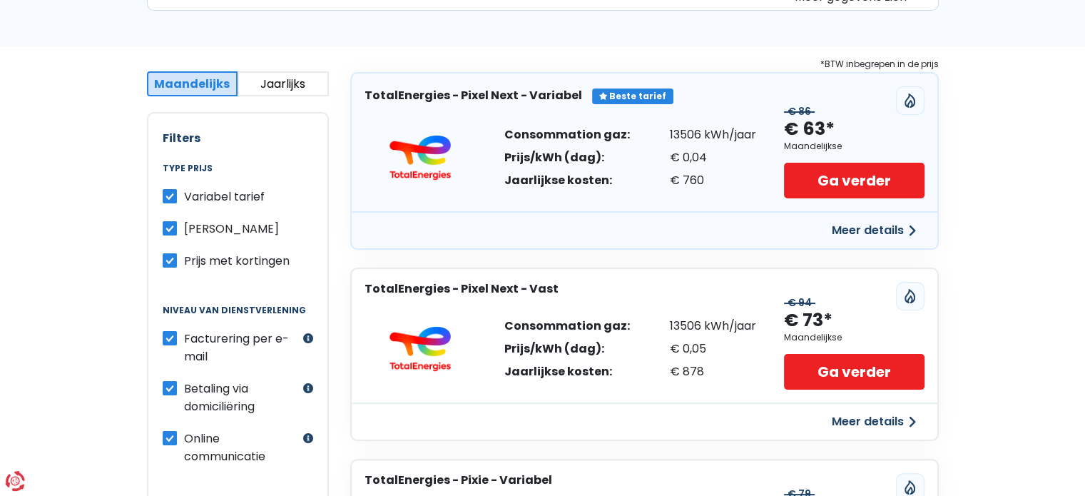
click at [850, 231] on button "Meer details" at bounding box center [873, 231] width 101 height 26
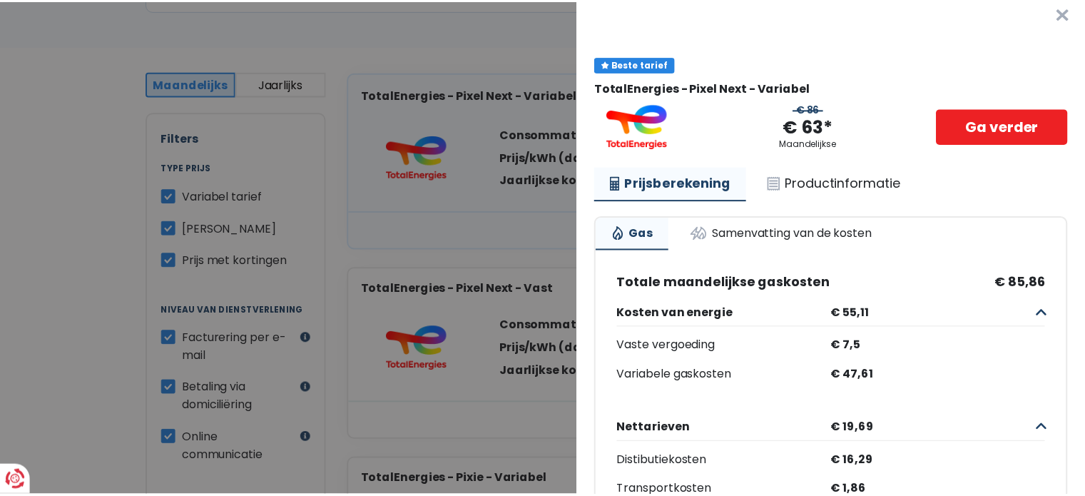
scroll to position [0, 0]
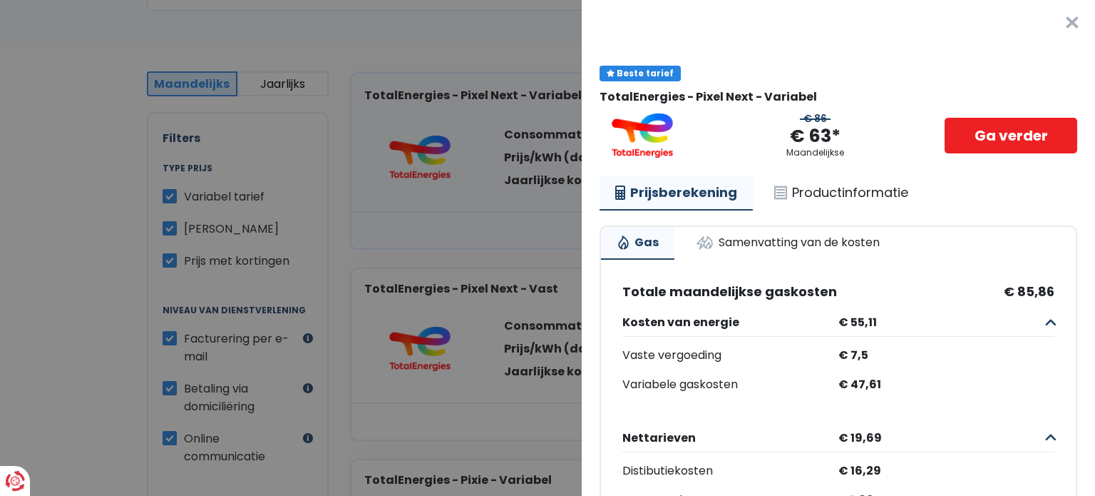
click at [558, 233] on Variabel "Plus de détails - TotalEnergies × Beste tarief TotalEnergies - Pixel Next - Var…" at bounding box center [547, 248] width 1095 height 496
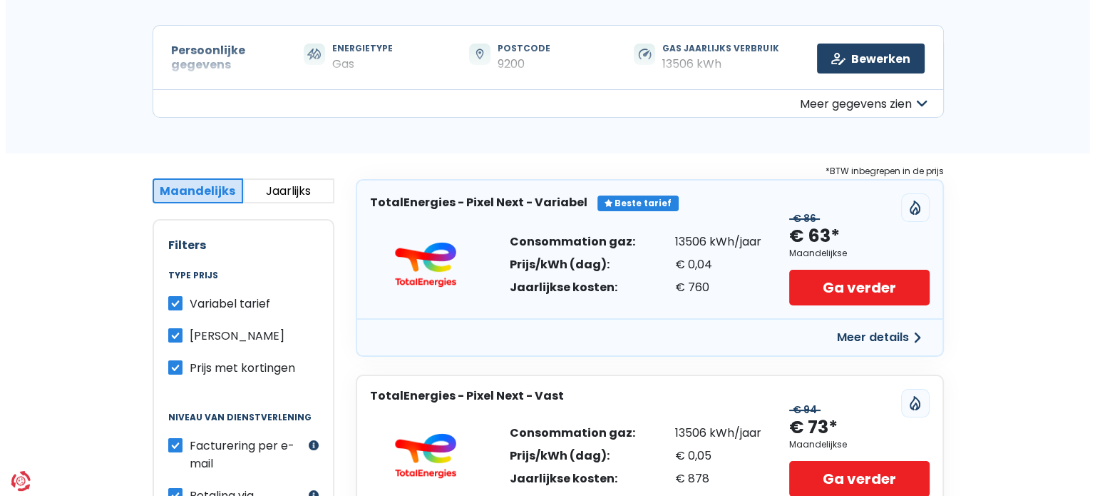
scroll to position [124, 0]
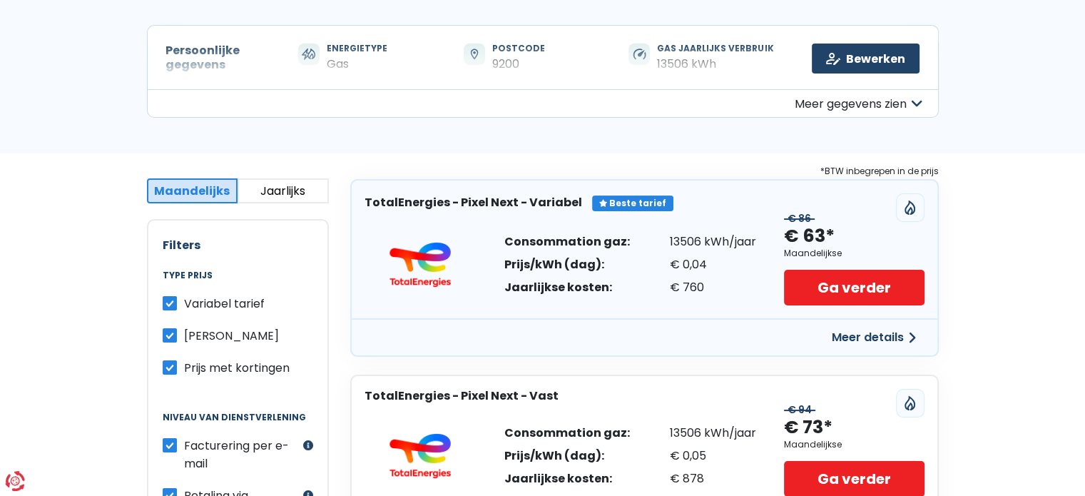
click at [305, 191] on button "Jaarlijks" at bounding box center [282, 190] width 91 height 25
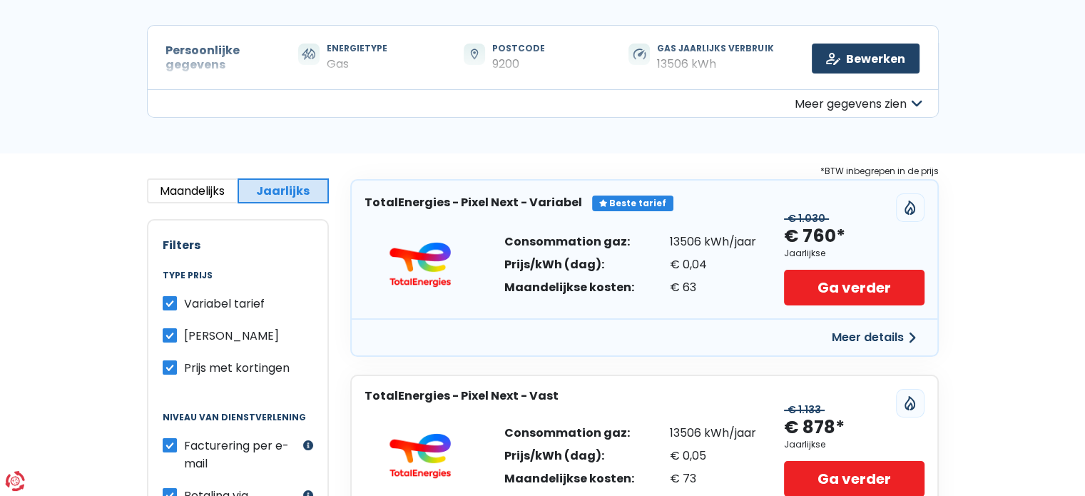
click at [854, 342] on button "Meer details" at bounding box center [873, 338] width 101 height 26
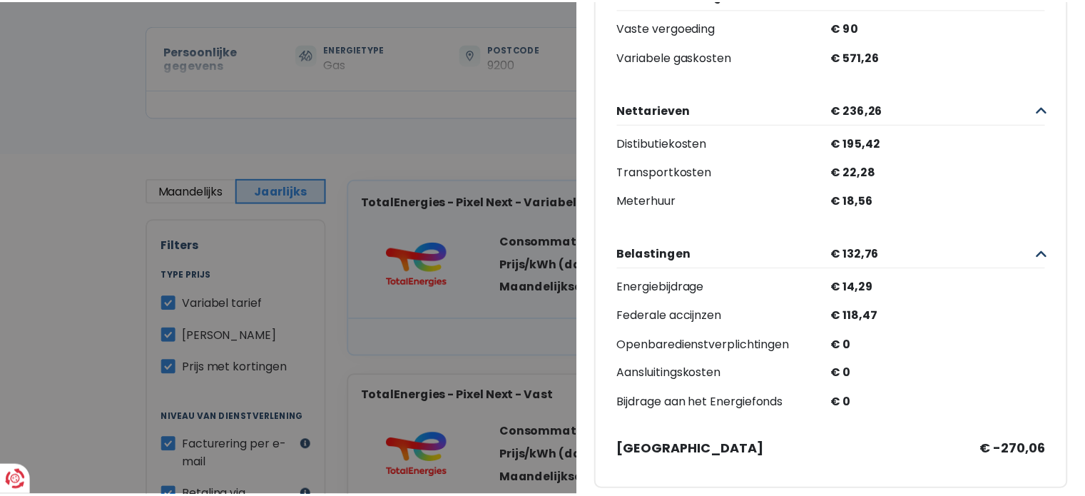
scroll to position [350, 0]
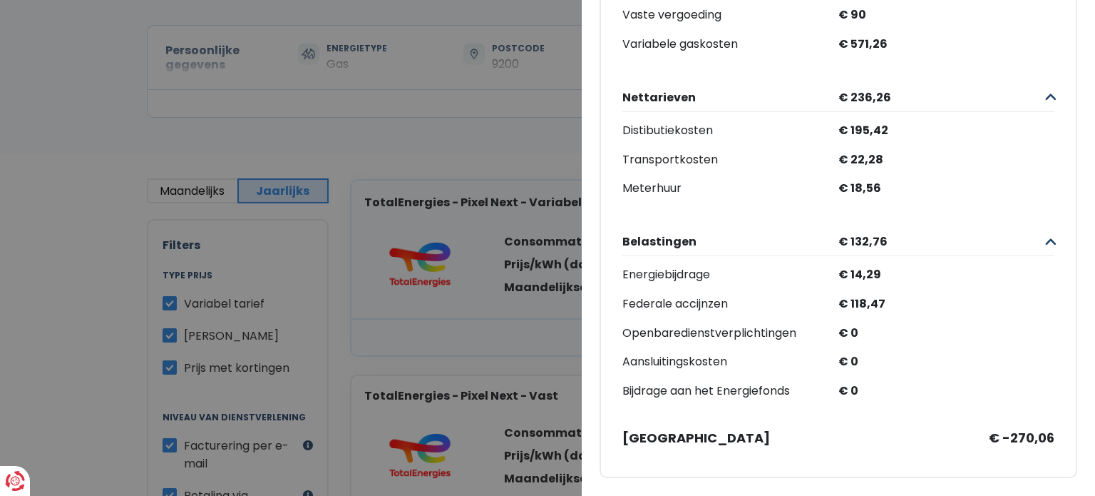
click at [496, 349] on Variabel "Plus de détails - TotalEnergies × Beste tarief TotalEnergies - Pixel Next - Var…" at bounding box center [547, 248] width 1095 height 496
